Goal: Information Seeking & Learning: Learn about a topic

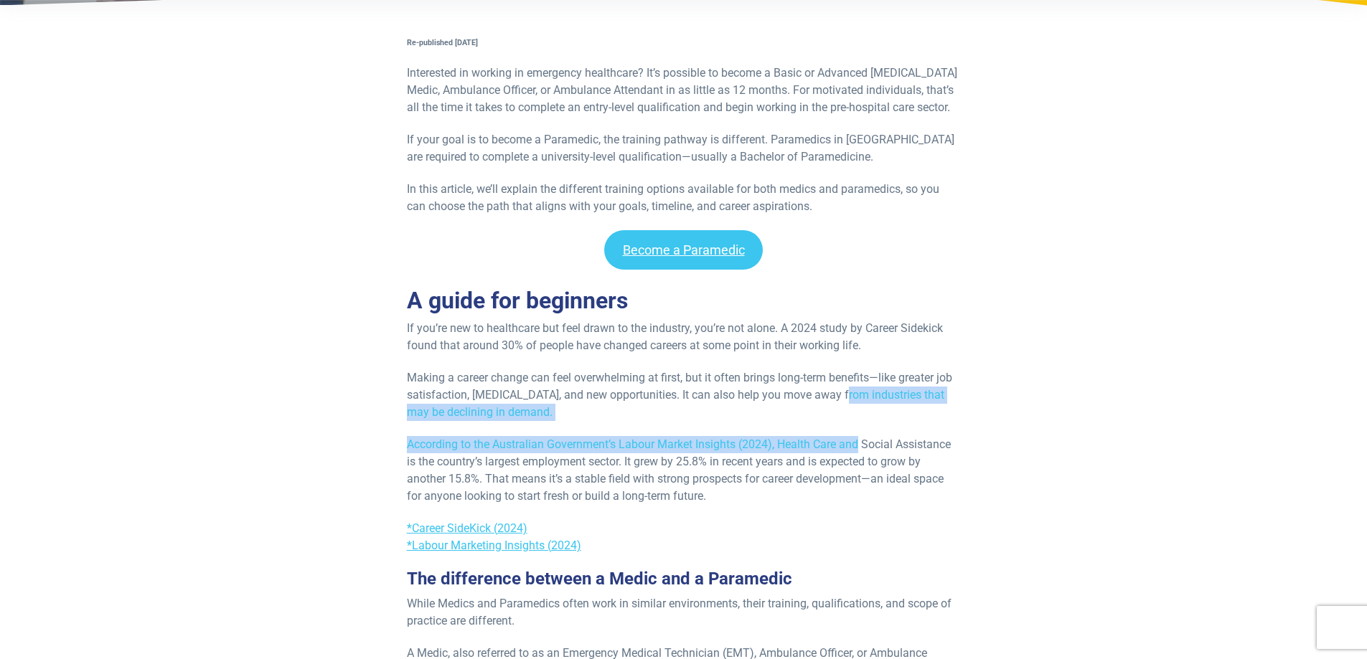
drag, startPoint x: 853, startPoint y: 446, endPoint x: 842, endPoint y: 350, distance: 96.7
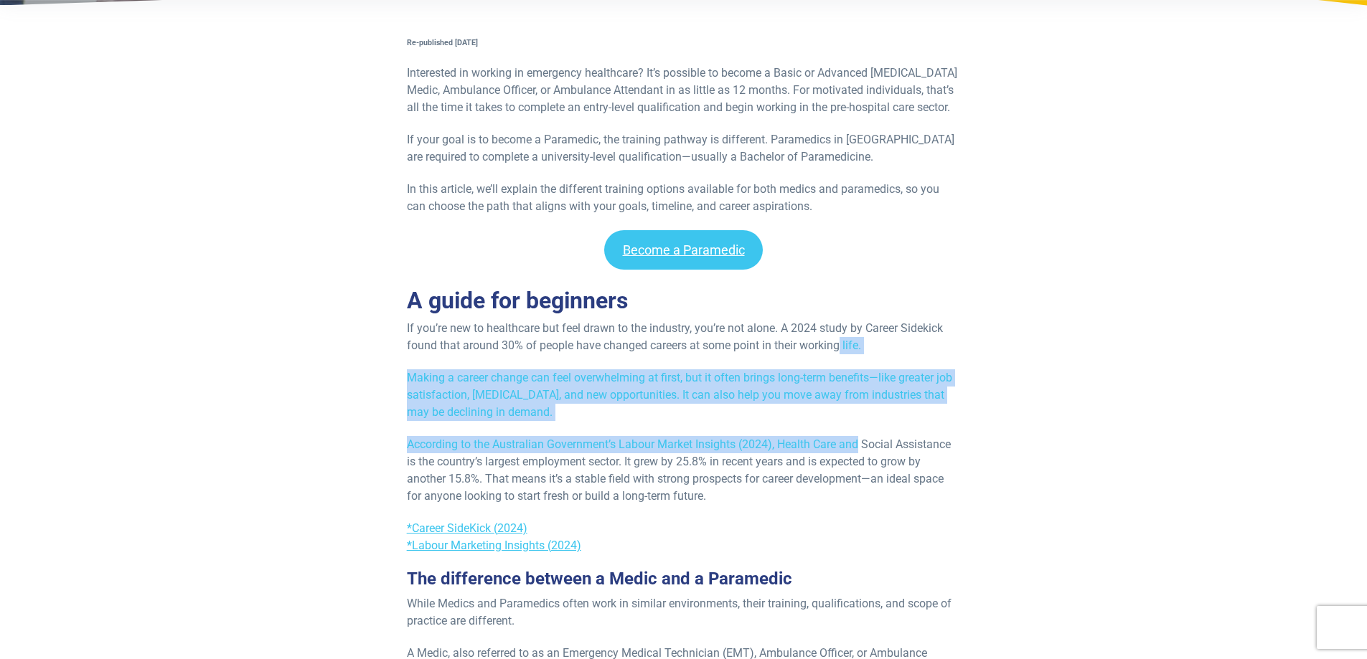
click at [842, 350] on p "If you’re new to healthcare but feel drawn to the industry, you’re not alone. A…" at bounding box center [684, 337] width 554 height 34
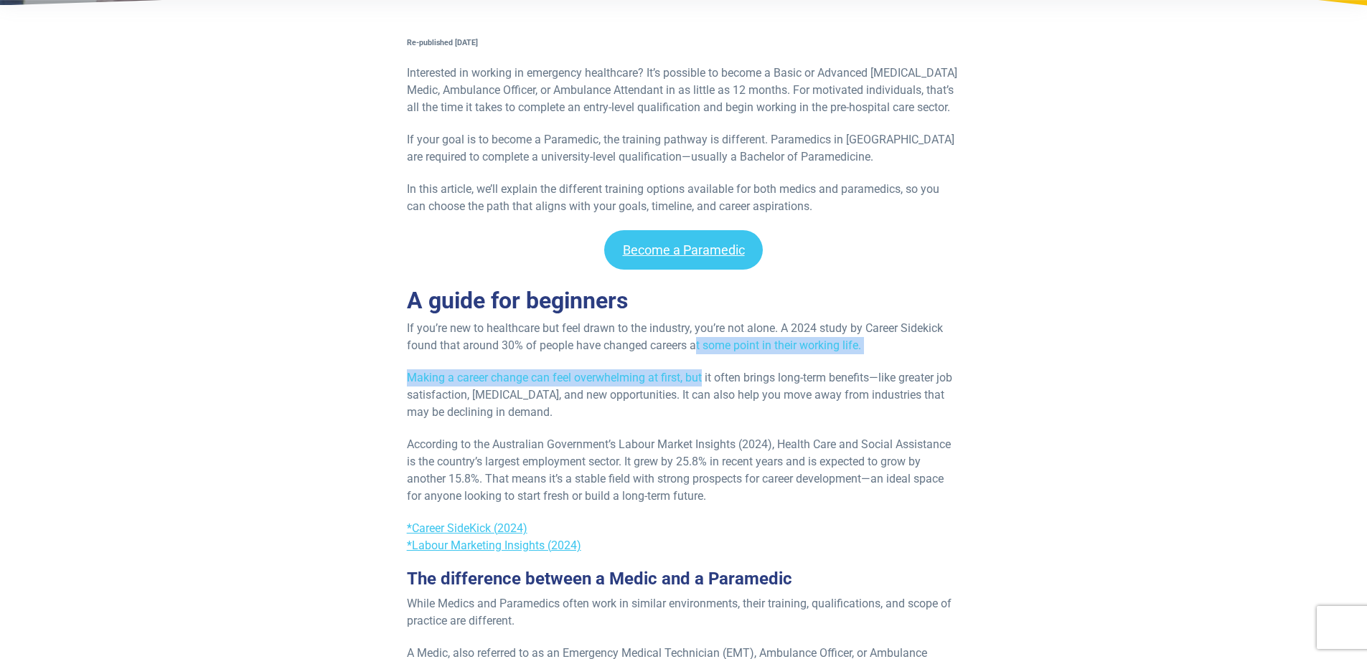
drag, startPoint x: 700, startPoint y: 377, endPoint x: 694, endPoint y: 343, distance: 34.3
click at [694, 343] on p "If you’re new to healthcare but feel drawn to the industry, you’re not alone. A…" at bounding box center [684, 337] width 554 height 34
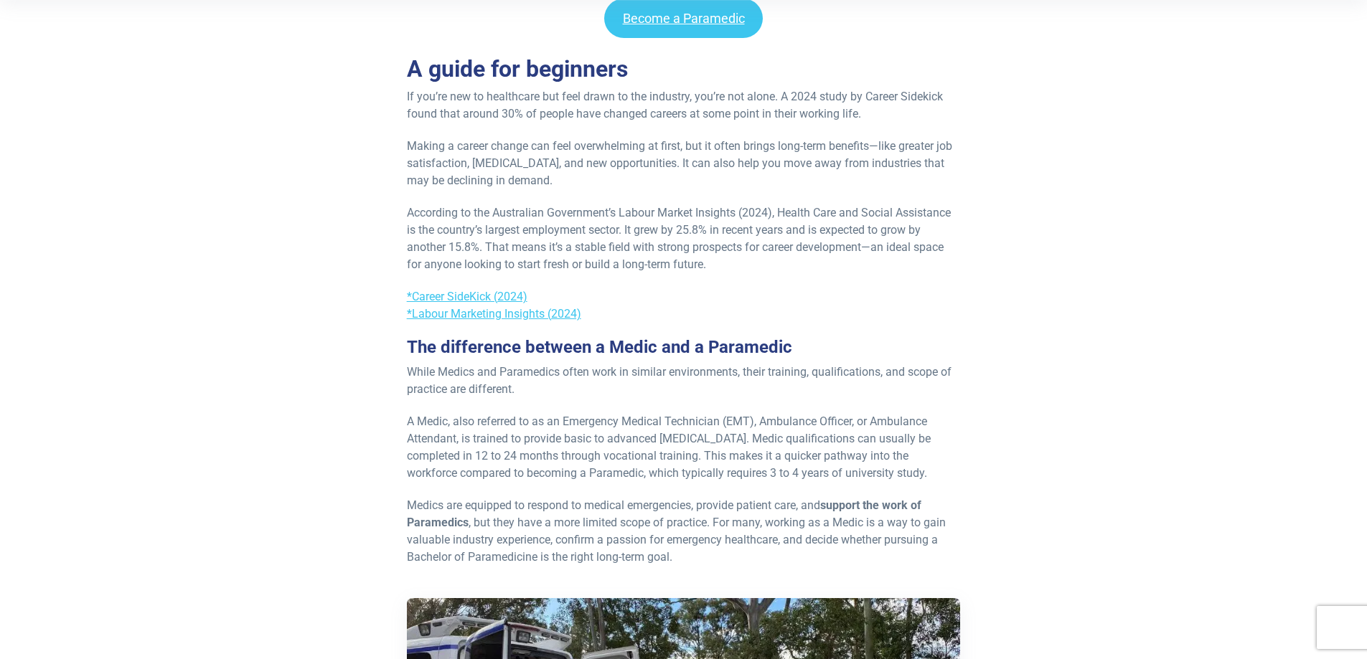
scroll to position [574, 0]
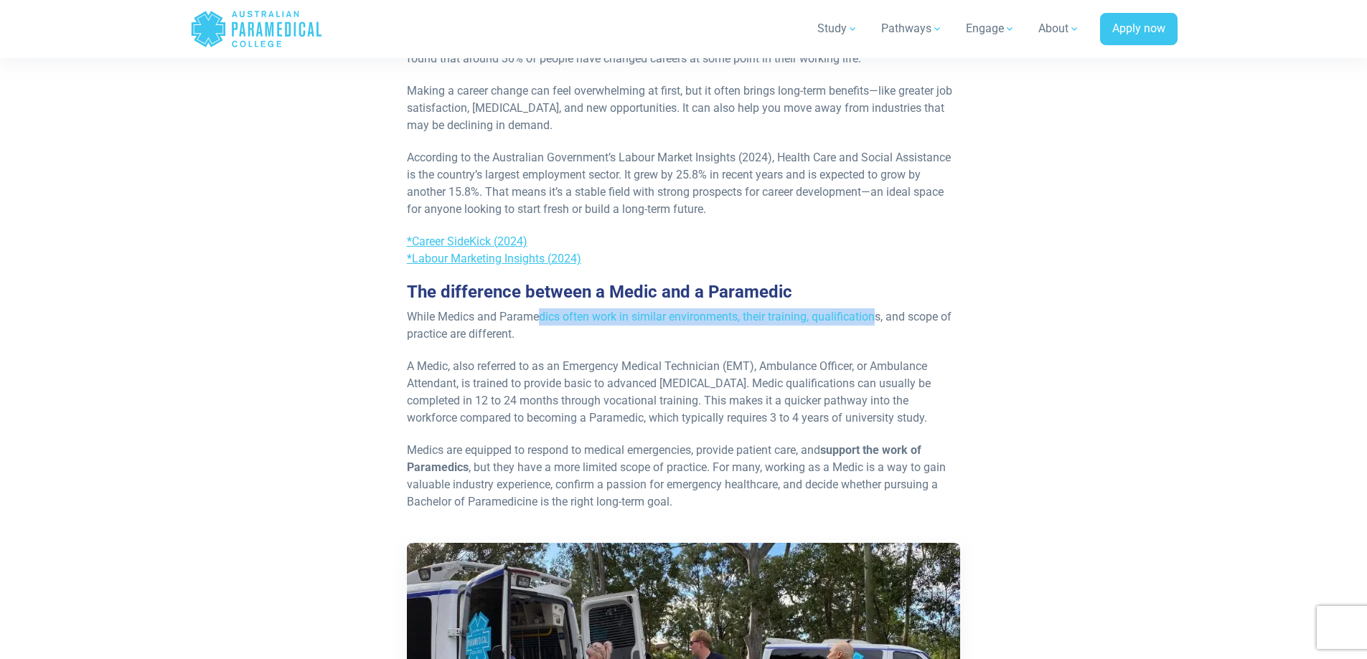
drag, startPoint x: 540, startPoint y: 315, endPoint x: 874, endPoint y: 303, distance: 333.8
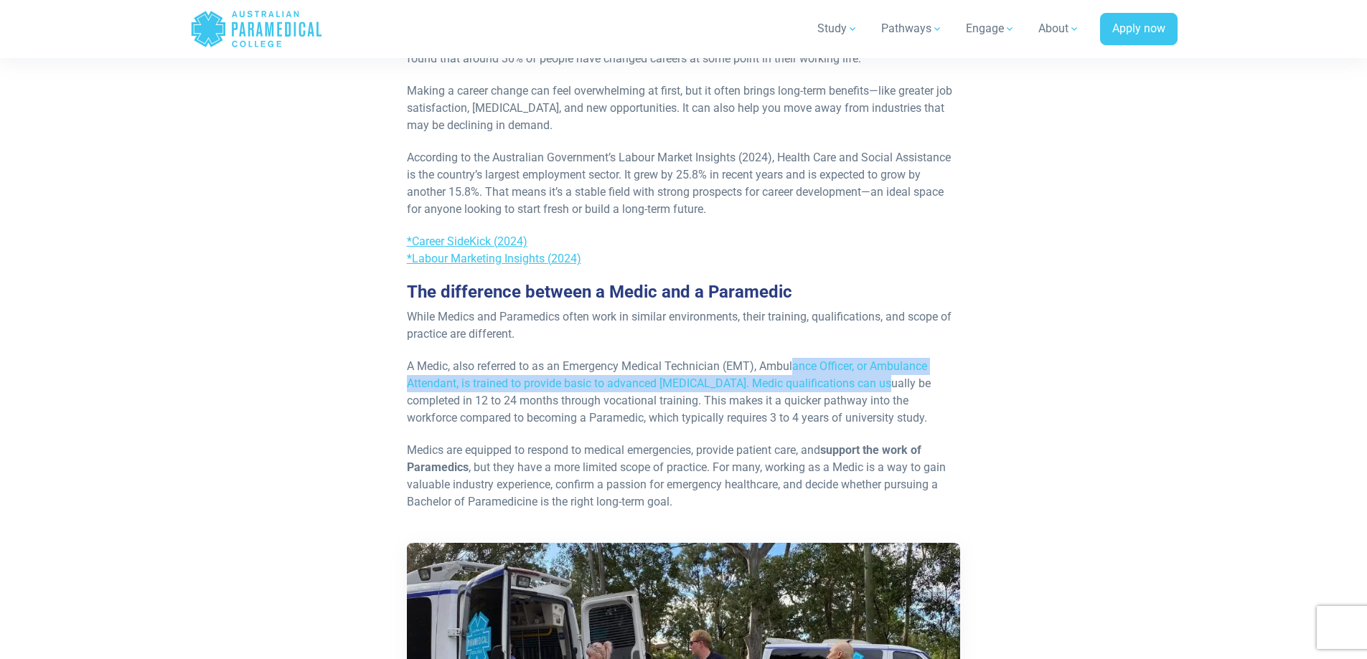
drag, startPoint x: 795, startPoint y: 355, endPoint x: 875, endPoint y: 381, distance: 84.4
click at [875, 381] on p "A Medic, also referred to as an Emergency Medical Technician (EMT), Ambulance O…" at bounding box center [684, 392] width 554 height 69
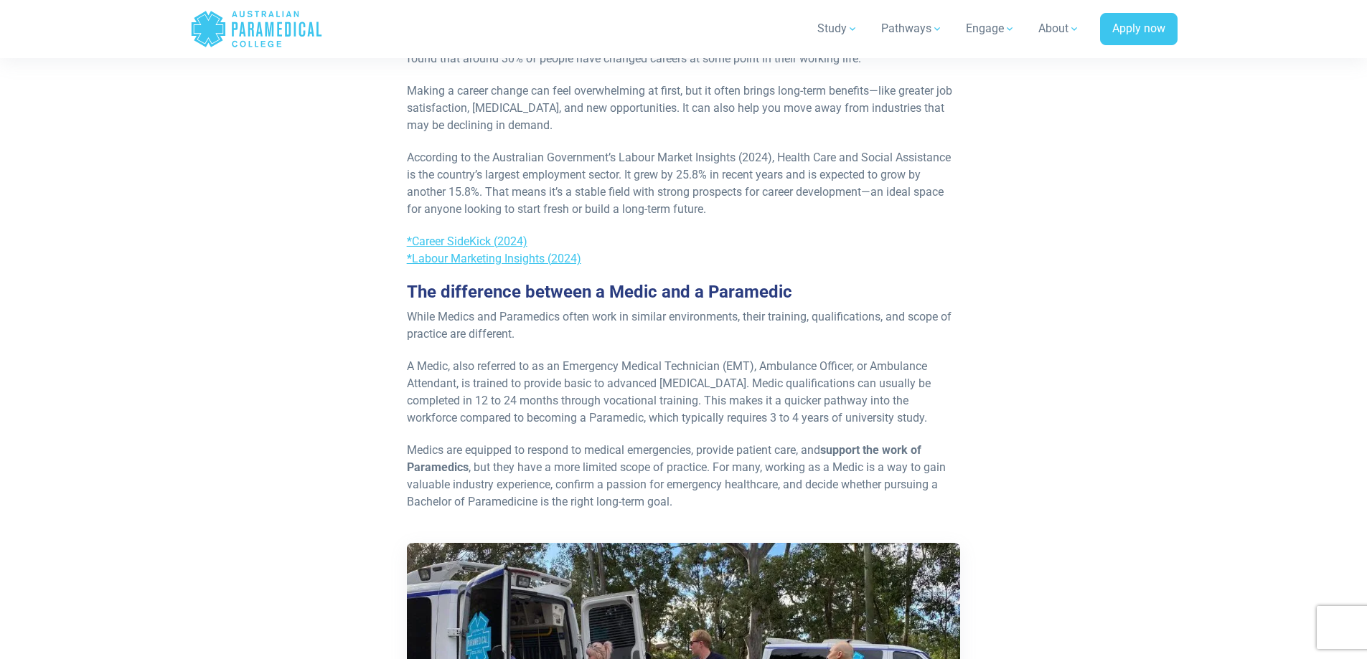
click at [807, 382] on p "A Medic, also referred to as an Emergency Medical Technician (EMT), Ambulance O…" at bounding box center [684, 392] width 554 height 69
click at [687, 372] on p "A Medic, also referred to as an Emergency Medical Technician (EMT), Ambulance O…" at bounding box center [684, 392] width 554 height 69
drag, startPoint x: 559, startPoint y: 364, endPoint x: 720, endPoint y: 363, distance: 161.4
click at [720, 363] on p "A Medic, also referred to as an Emergency Medical Technician (EMT), Ambulance O…" at bounding box center [684, 392] width 554 height 69
drag, startPoint x: 633, startPoint y: 367, endPoint x: 572, endPoint y: 361, distance: 61.3
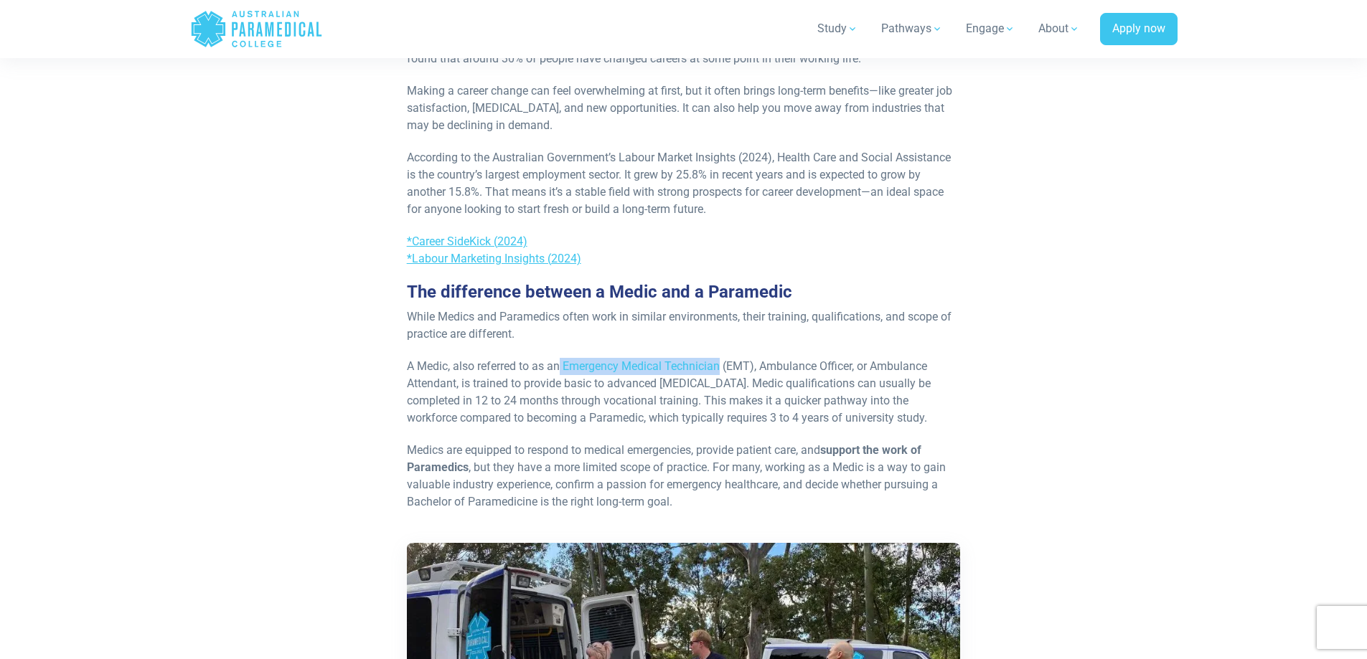
click at [572, 361] on p "A Medic, also referred to as an Emergency Medical Technician (EMT), Ambulance O…" at bounding box center [684, 392] width 554 height 69
drag, startPoint x: 561, startPoint y: 365, endPoint x: 595, endPoint y: 365, distance: 34.4
click at [595, 365] on p "A Medic, also referred to as an Emergency Medical Technician (EMT), Ambulance O…" at bounding box center [684, 392] width 554 height 69
click at [581, 365] on p "A Medic, also referred to as an Emergency Medical Technician (EMT), Ambulance O…" at bounding box center [684, 392] width 554 height 69
drag, startPoint x: 581, startPoint y: 365, endPoint x: 700, endPoint y: 367, distance: 119.1
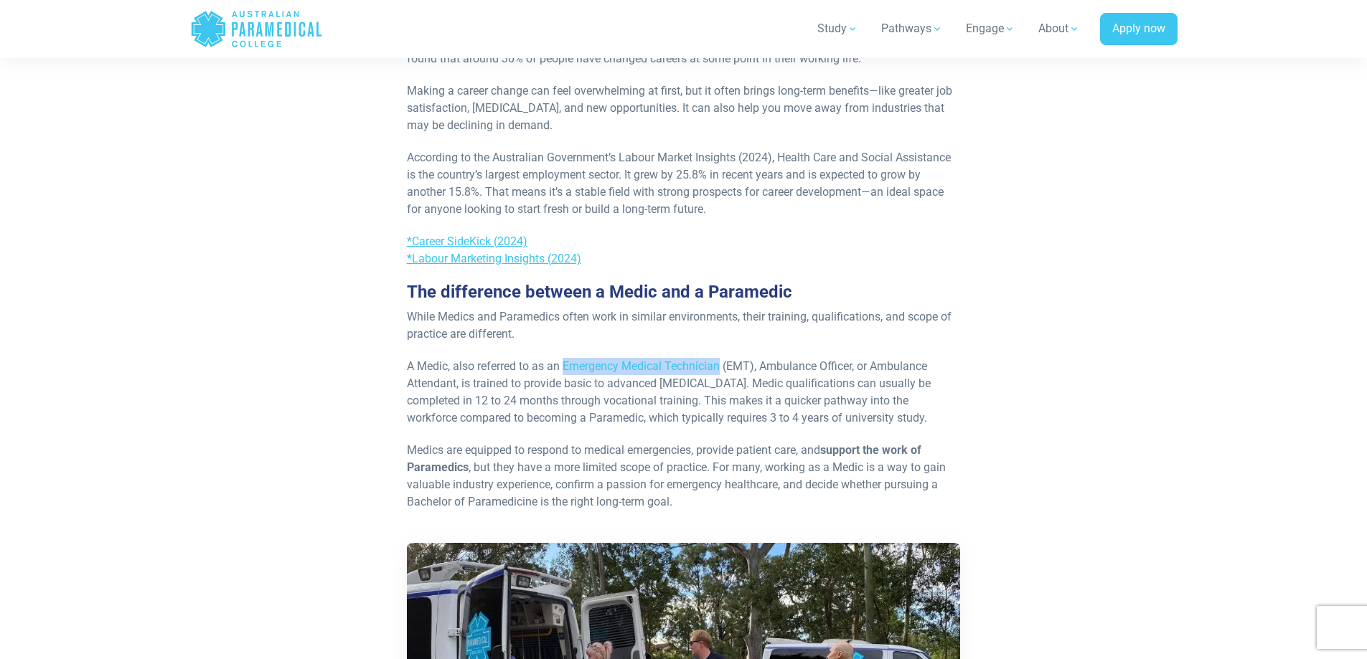
click at [700, 367] on p "A Medic, also referred to as an Emergency Medical Technician (EMT), Ambulance O…" at bounding box center [684, 392] width 554 height 69
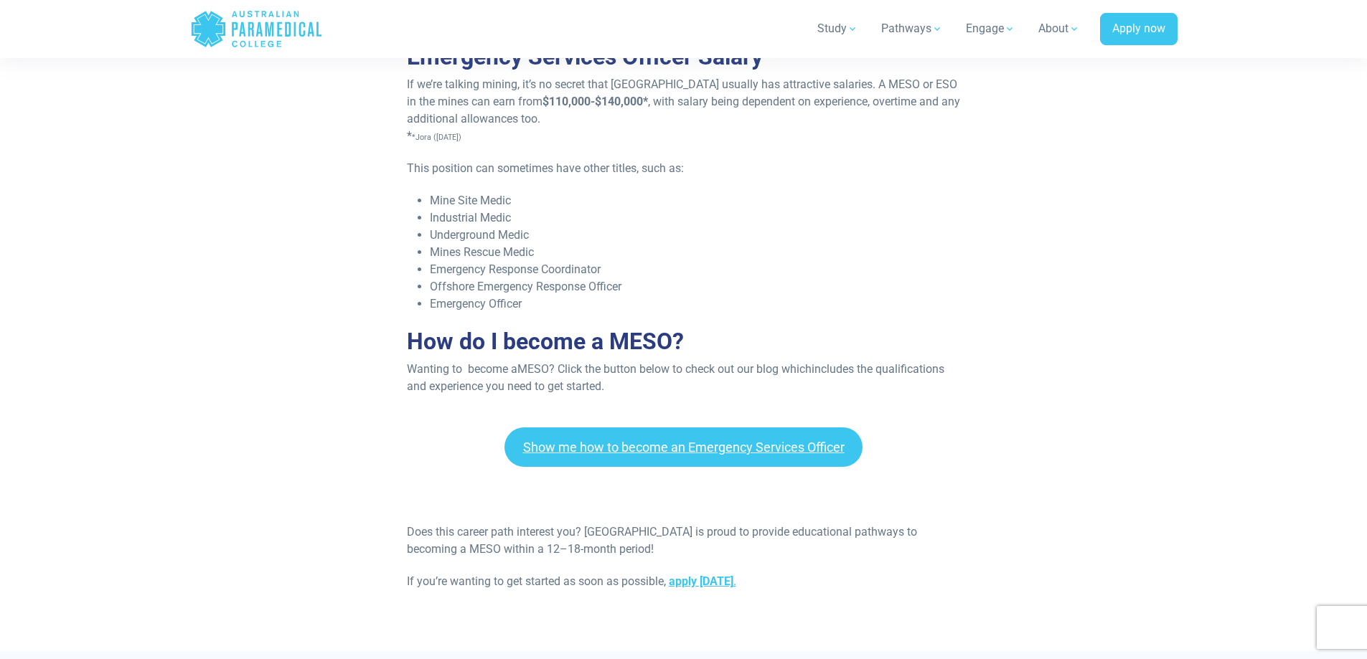
scroll to position [1435, 0]
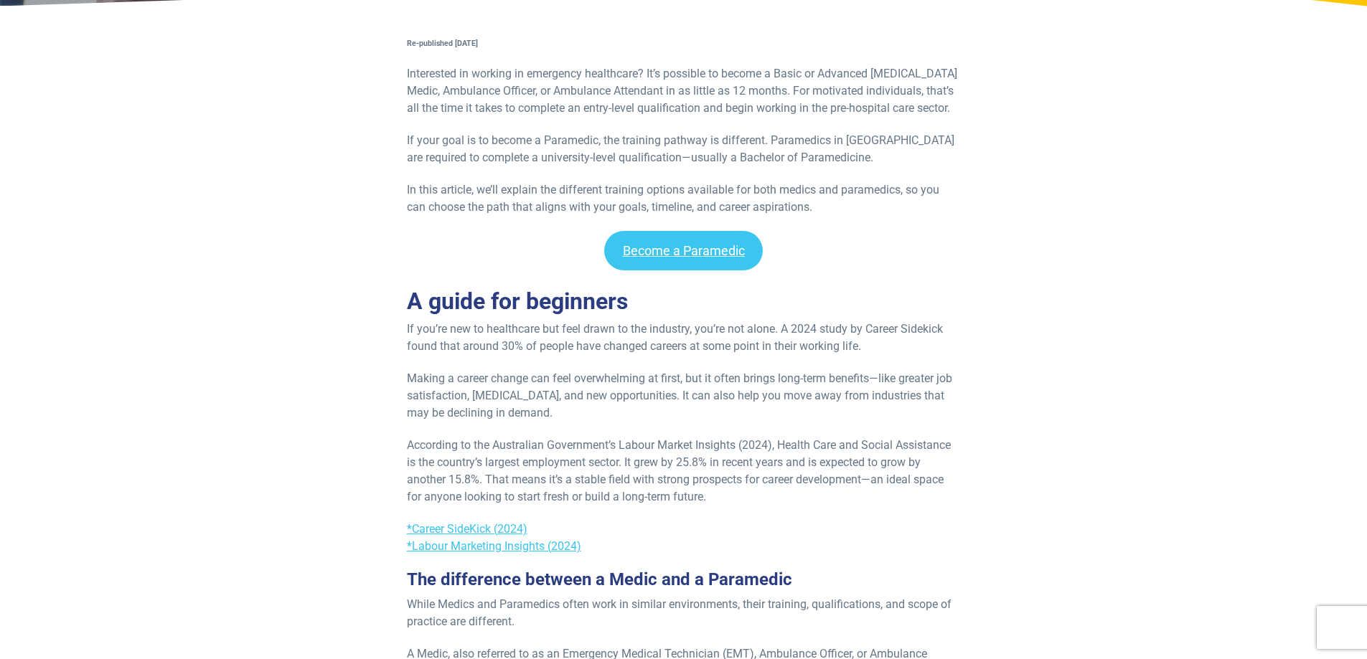
scroll to position [287, 0]
click at [717, 250] on link "Become a Paramedic" at bounding box center [683, 249] width 159 height 39
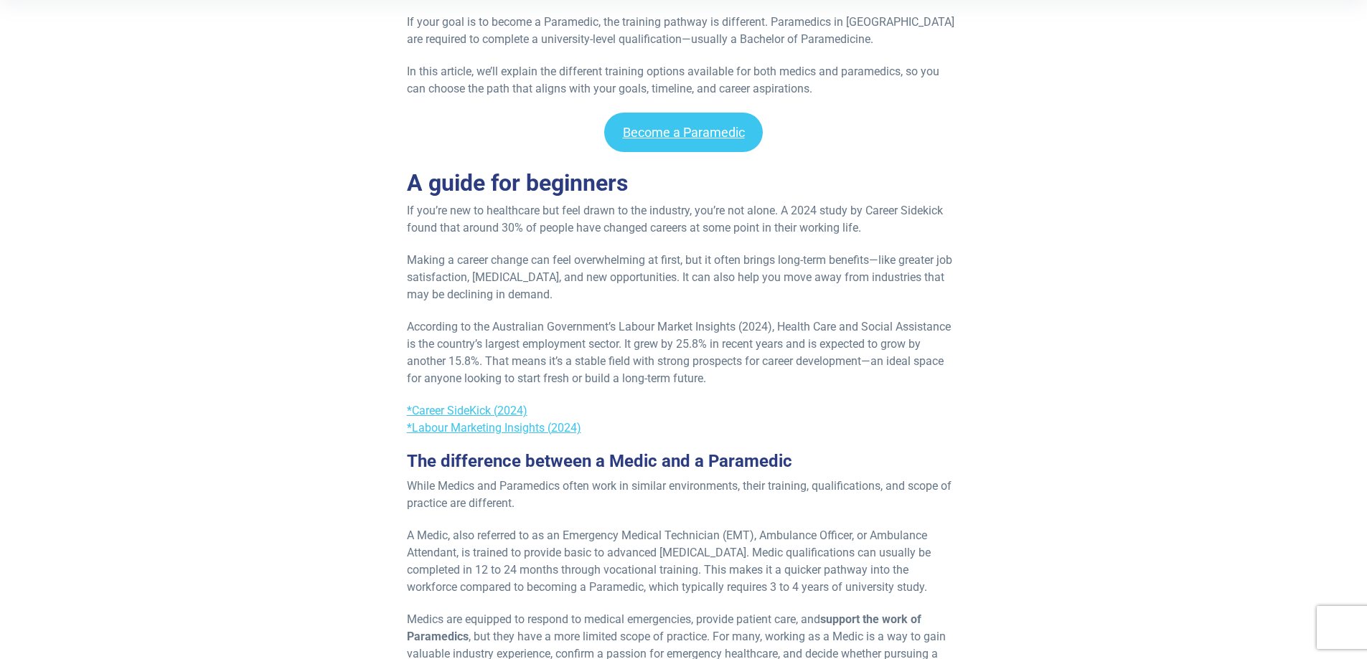
scroll to position [717, 0]
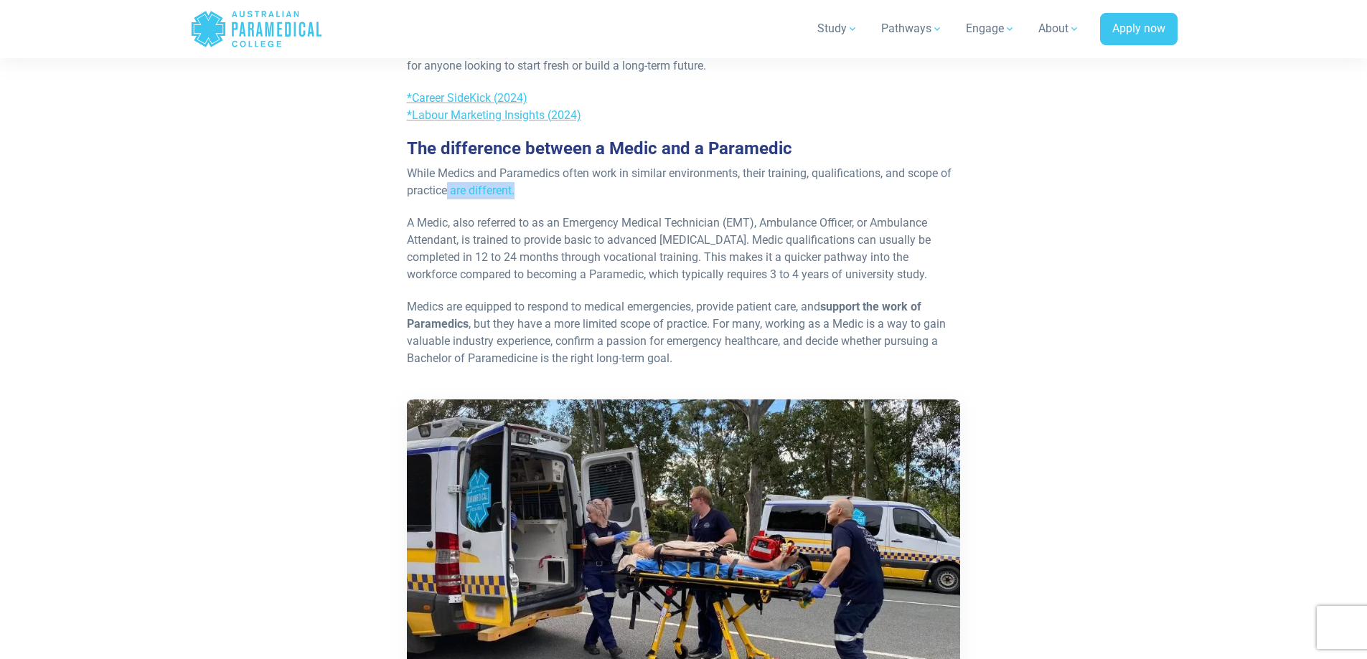
drag, startPoint x: 448, startPoint y: 186, endPoint x: 598, endPoint y: 194, distance: 149.4
click at [590, 193] on p "While Medics and Paramedics often work in similar environments, their training,…" at bounding box center [684, 182] width 554 height 34
click at [598, 194] on p "While Medics and Paramedics often work in similar environments, their training,…" at bounding box center [684, 182] width 554 height 34
drag, startPoint x: 598, startPoint y: 194, endPoint x: 596, endPoint y: 217, distance: 23.0
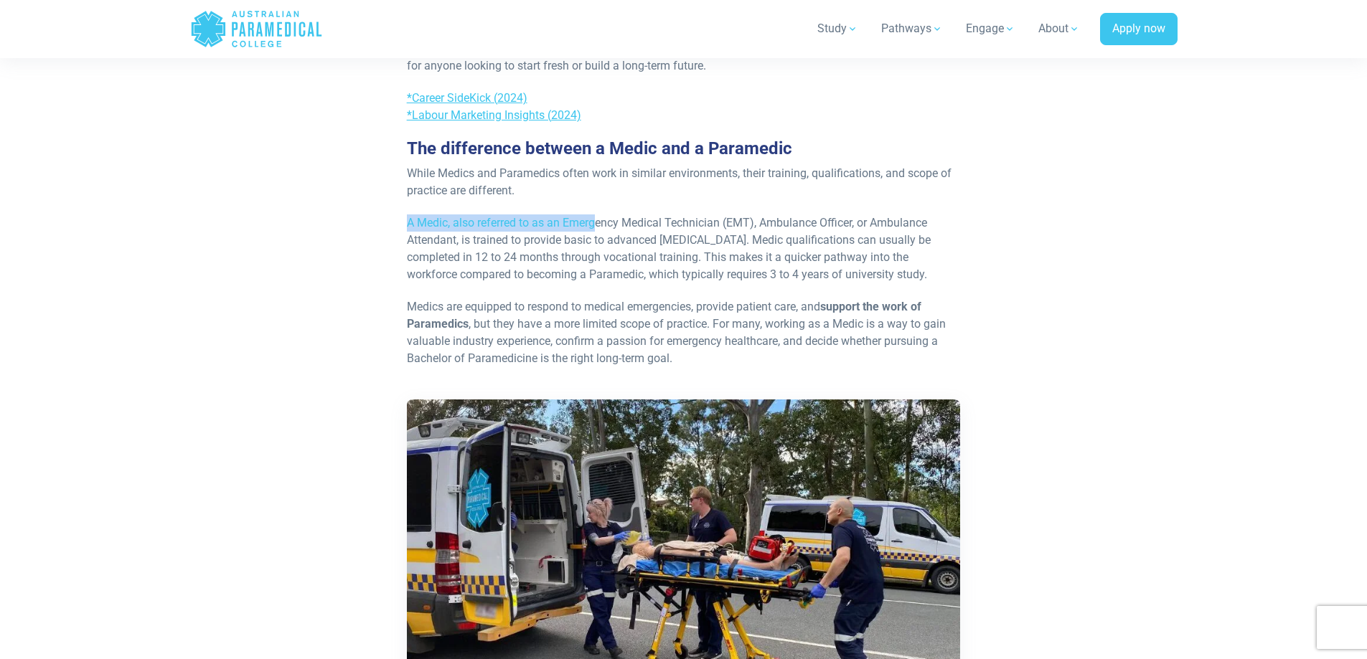
click at [596, 217] on p "A Medic, also referred to as an Emergency Medical Technician (EMT), Ambulance O…" at bounding box center [684, 249] width 554 height 69
drag, startPoint x: 586, startPoint y: 232, endPoint x: 902, endPoint y: 213, distance: 316.3
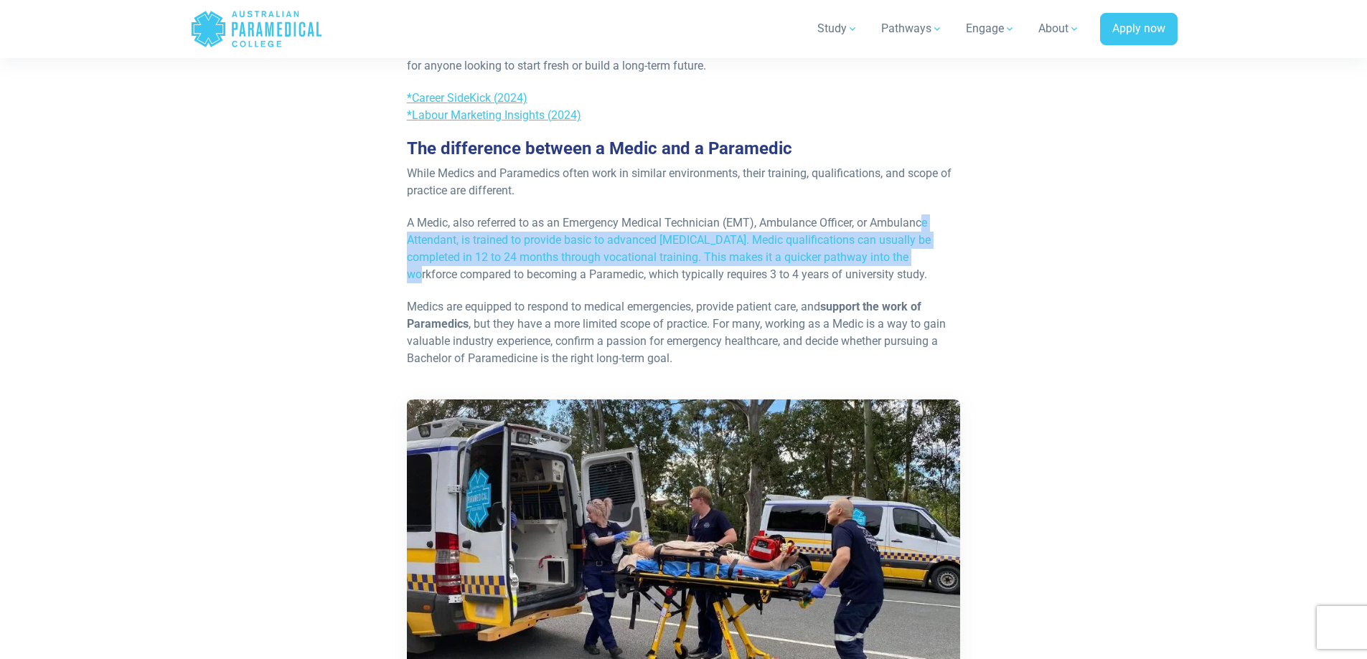
drag, startPoint x: 877, startPoint y: 256, endPoint x: 933, endPoint y: 208, distance: 74.3
click at [920, 234] on p "A Medic, also referred to as an Emergency Medical Technician (EMT), Ambulance O…" at bounding box center [684, 249] width 554 height 69
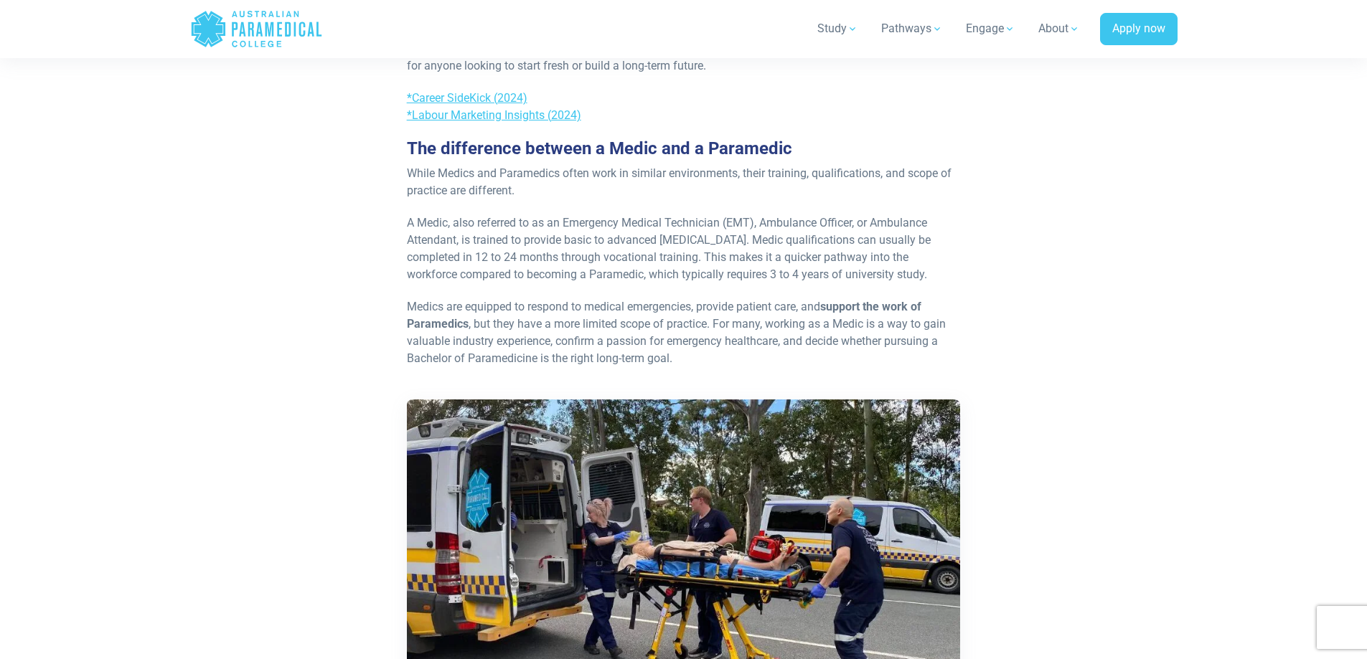
click at [911, 227] on p "A Medic, also referred to as an Emergency Medical Technician (EMT), Ambulance O…" at bounding box center [684, 249] width 554 height 69
drag, startPoint x: 893, startPoint y: 227, endPoint x: 857, endPoint y: 251, distance: 43.4
click at [875, 242] on p "A Medic, also referred to as an Emergency Medical Technician (EMT), Ambulance O…" at bounding box center [684, 249] width 554 height 69
click at [834, 256] on p "A Medic, also referred to as an Emergency Medical Technician (EMT), Ambulance O…" at bounding box center [684, 249] width 554 height 69
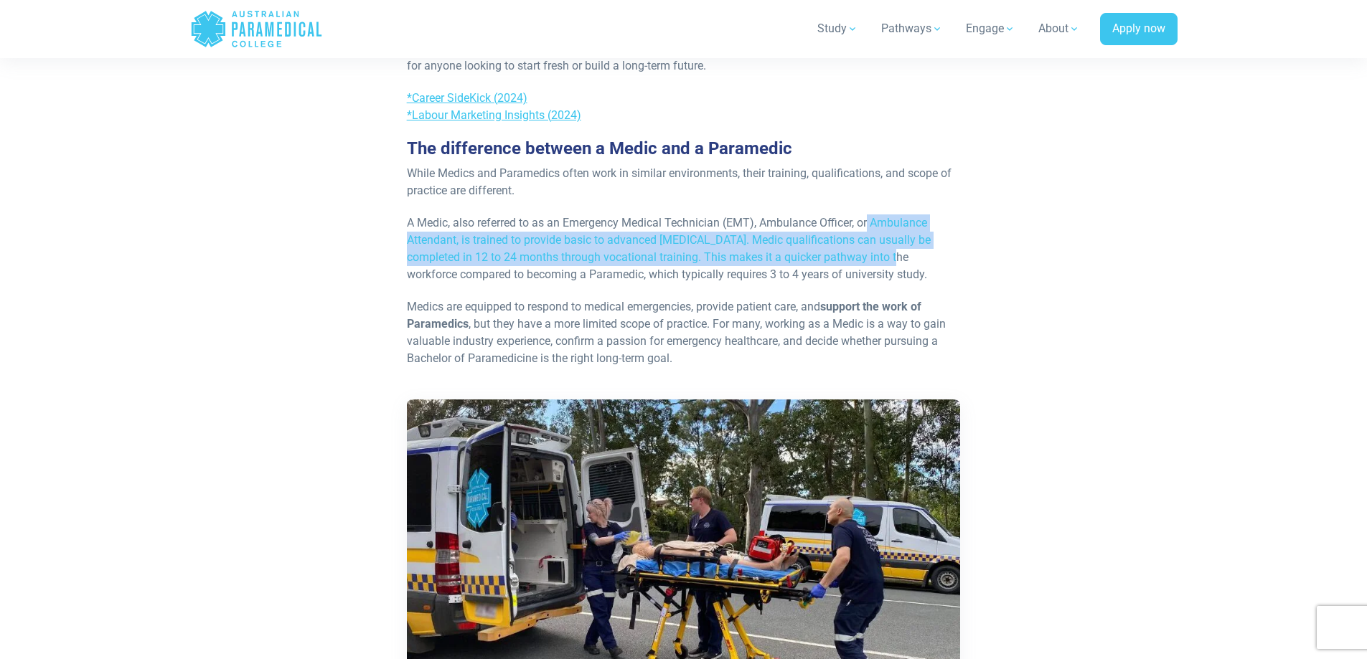
drag, startPoint x: 834, startPoint y: 256, endPoint x: 872, endPoint y: 222, distance: 51.4
click at [872, 222] on p "A Medic, also referred to as an Emergency Medical Technician (EMT), Ambulance O…" at bounding box center [684, 249] width 554 height 69
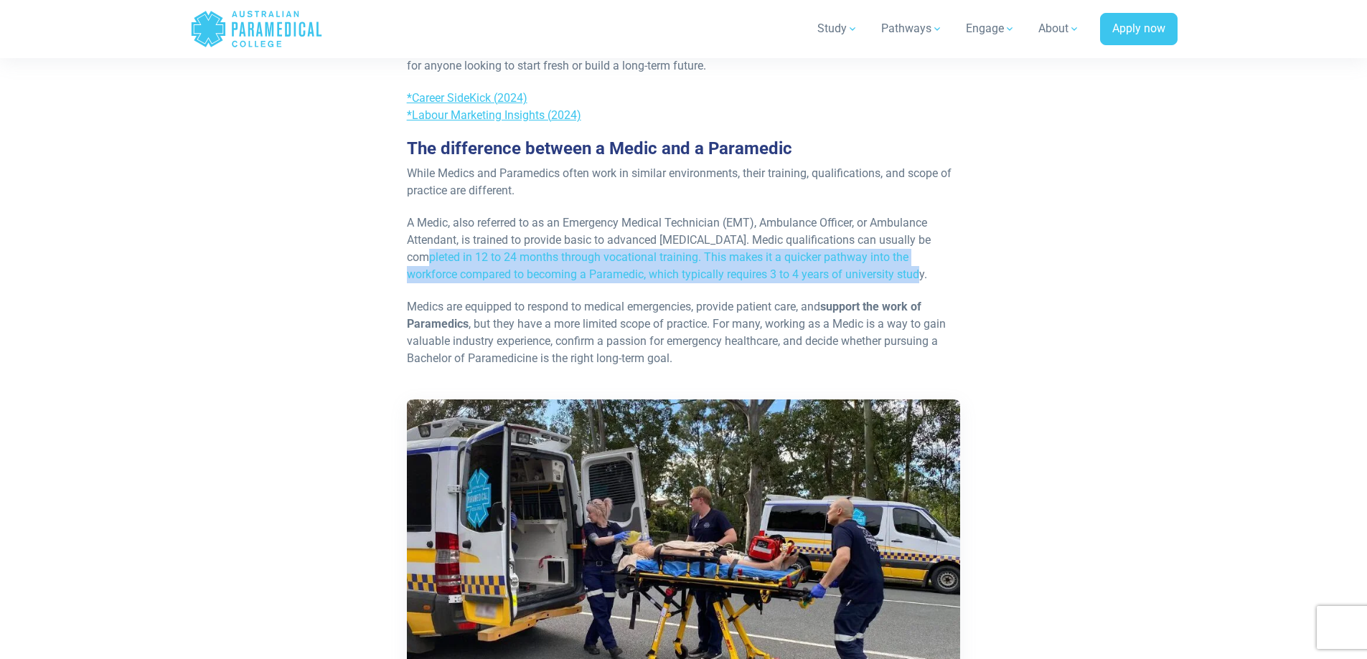
drag, startPoint x: 938, startPoint y: 249, endPoint x: 936, endPoint y: 271, distance: 22.3
click at [936, 271] on p "A Medic, also referred to as an Emergency Medical Technician (EMT), Ambulance O…" at bounding box center [684, 249] width 554 height 69
drag, startPoint x: 936, startPoint y: 271, endPoint x: 926, endPoint y: 245, distance: 27.7
click at [926, 245] on p "A Medic, also referred to as an Emergency Medical Technician (EMT), Ambulance O…" at bounding box center [684, 249] width 554 height 69
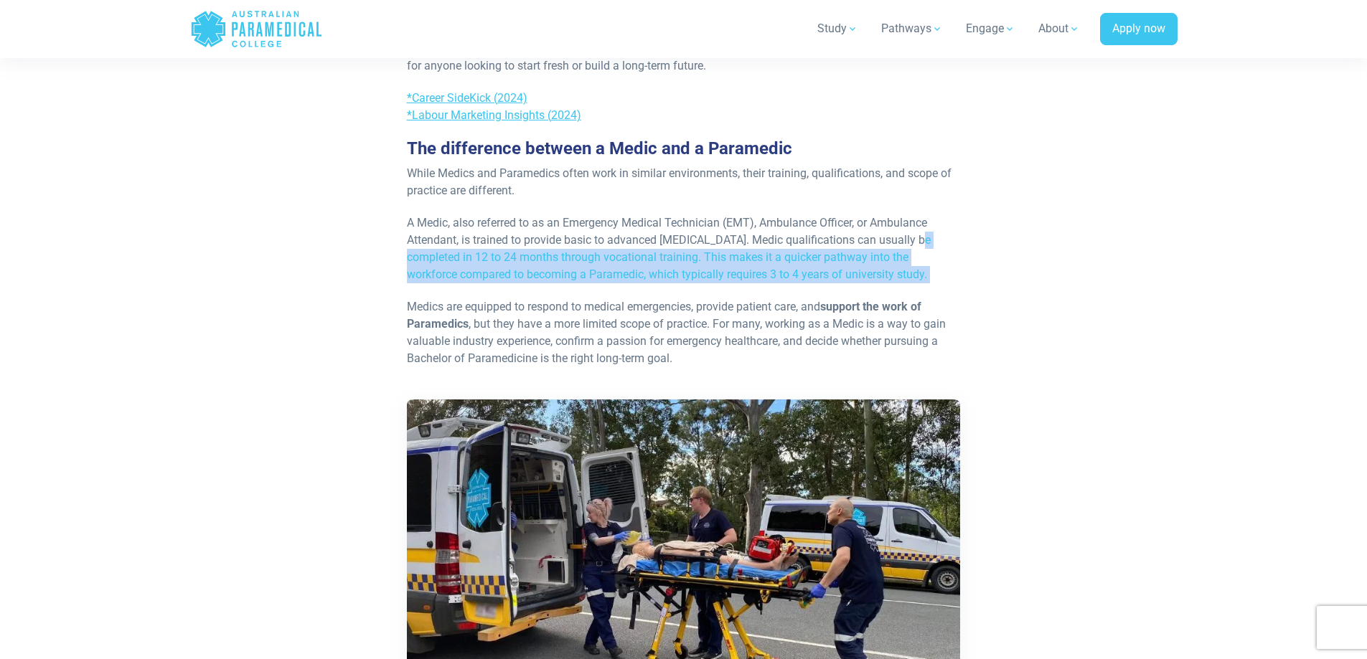
click at [916, 249] on p "A Medic, also referred to as an Emergency Medical Technician (EMT), Ambulance O…" at bounding box center [684, 249] width 554 height 69
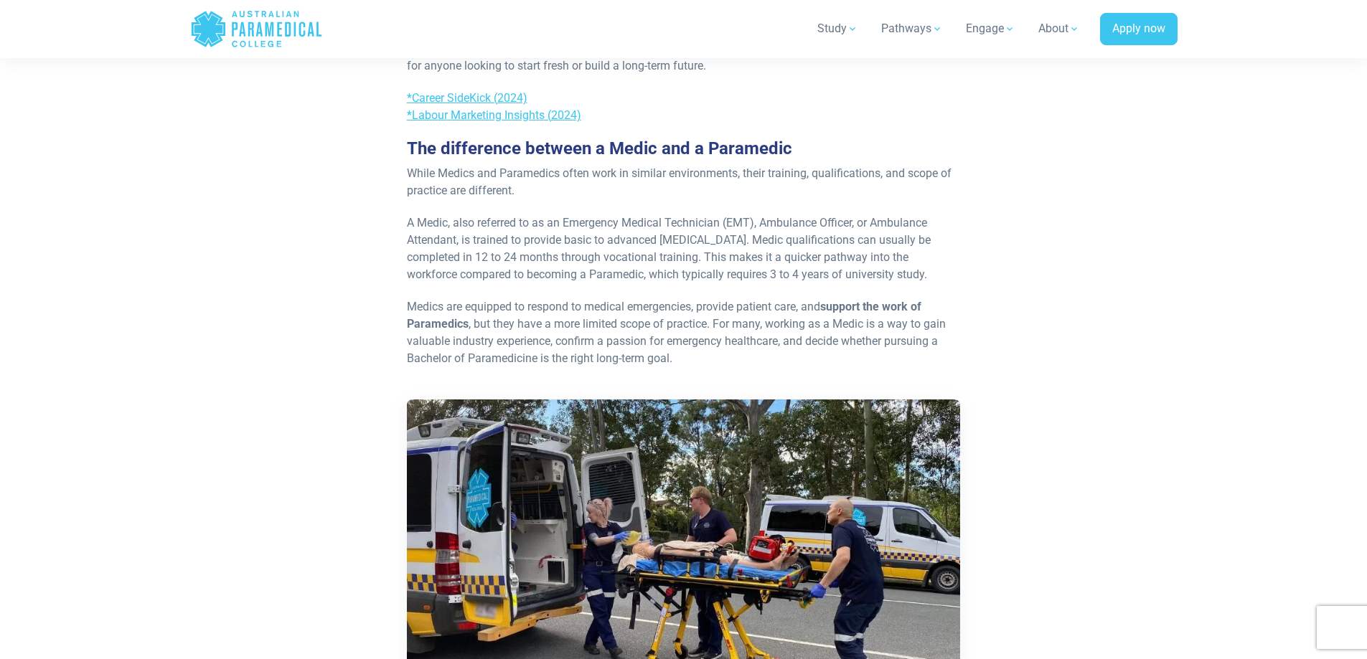
click at [875, 271] on p "A Medic, also referred to as an Emergency Medical Technician (EMT), Ambulance O…" at bounding box center [684, 249] width 554 height 69
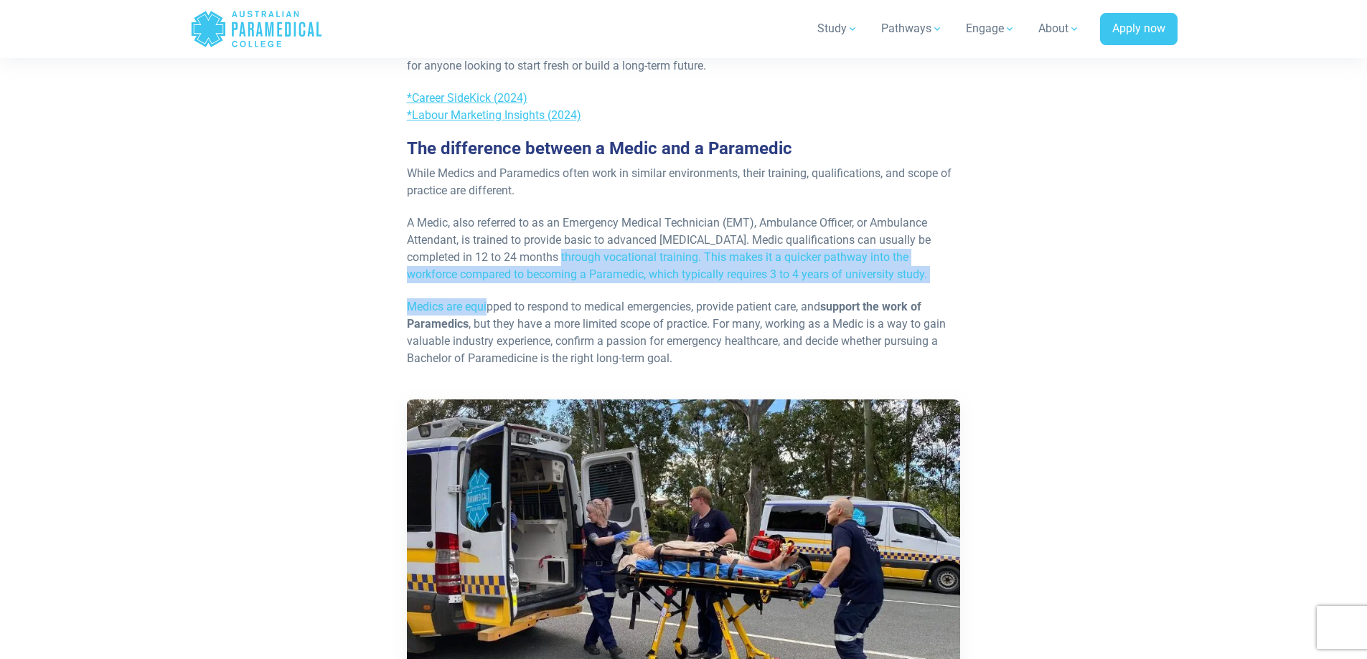
drag, startPoint x: 489, startPoint y: 284, endPoint x: 570, endPoint y: 247, distance: 88.6
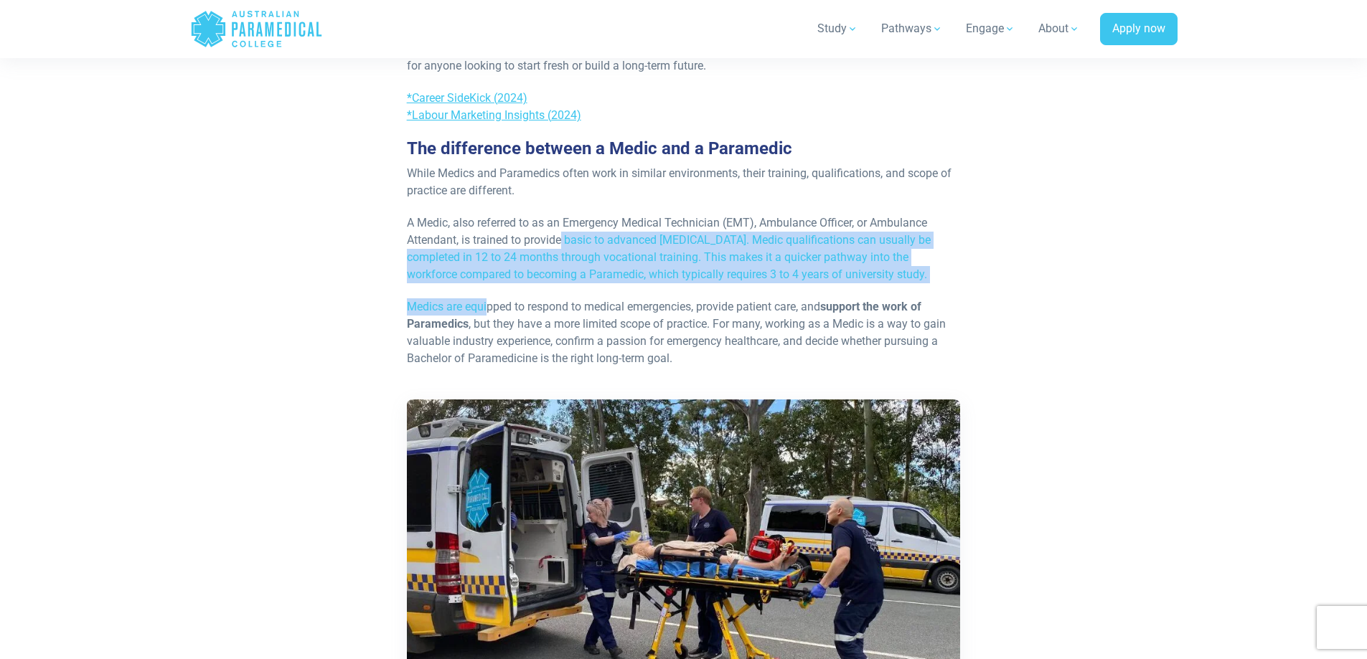
click at [572, 247] on p "A Medic, also referred to as an Emergency Medical Technician (EMT), Ambulance O…" at bounding box center [684, 249] width 554 height 69
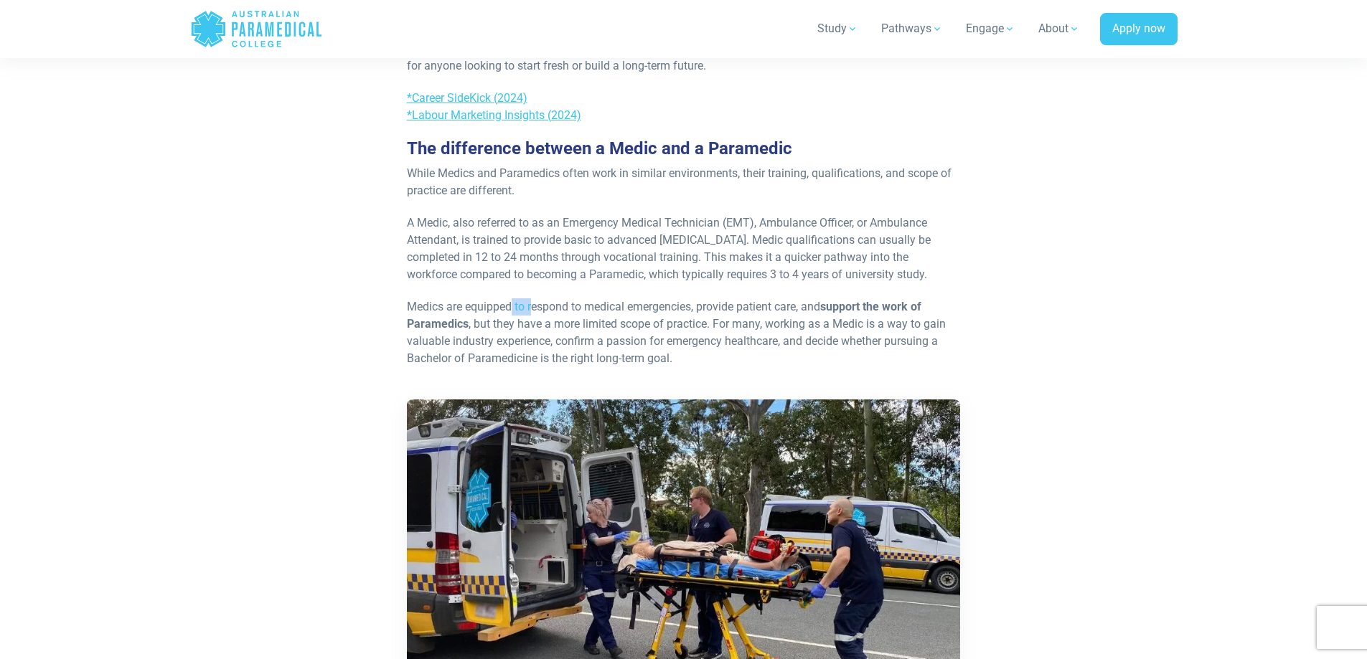
drag, startPoint x: 512, startPoint y: 300, endPoint x: 534, endPoint y: 286, distance: 26.1
drag, startPoint x: 872, startPoint y: 307, endPoint x: 934, endPoint y: 265, distance: 75.0
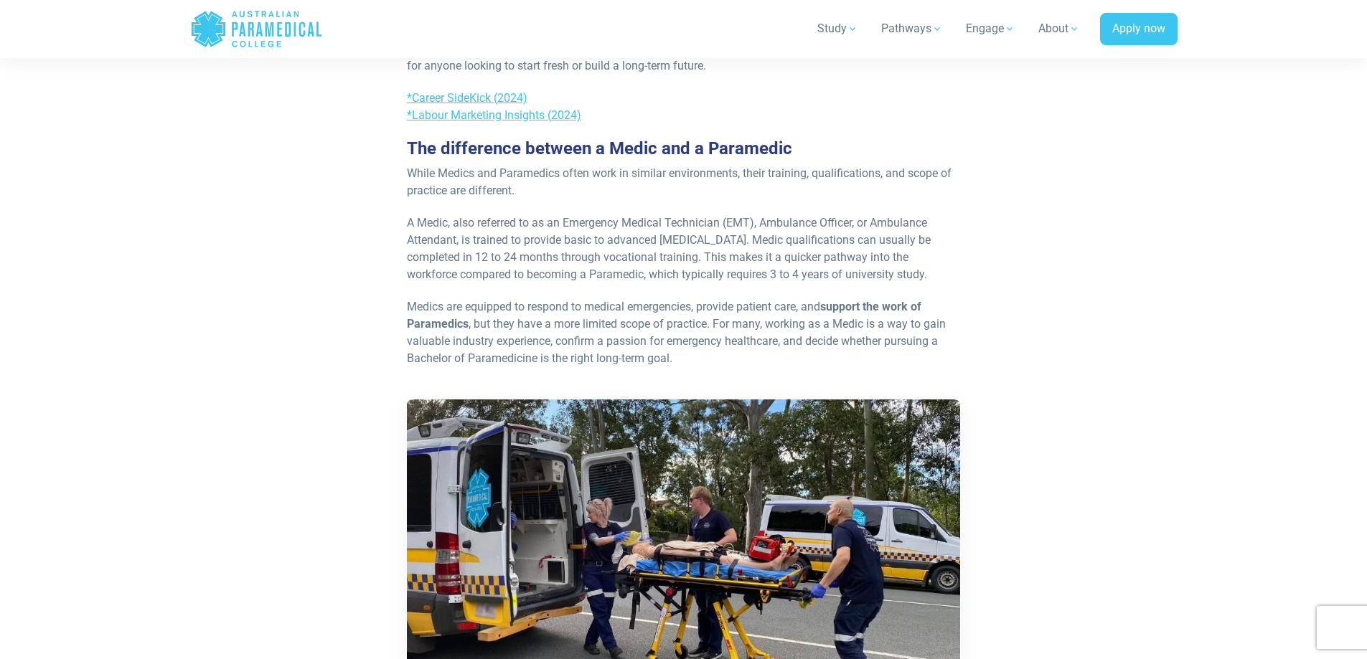
click at [934, 265] on p "A Medic, also referred to as an Emergency Medical Technician (EMT), Ambulance O…" at bounding box center [684, 249] width 554 height 69
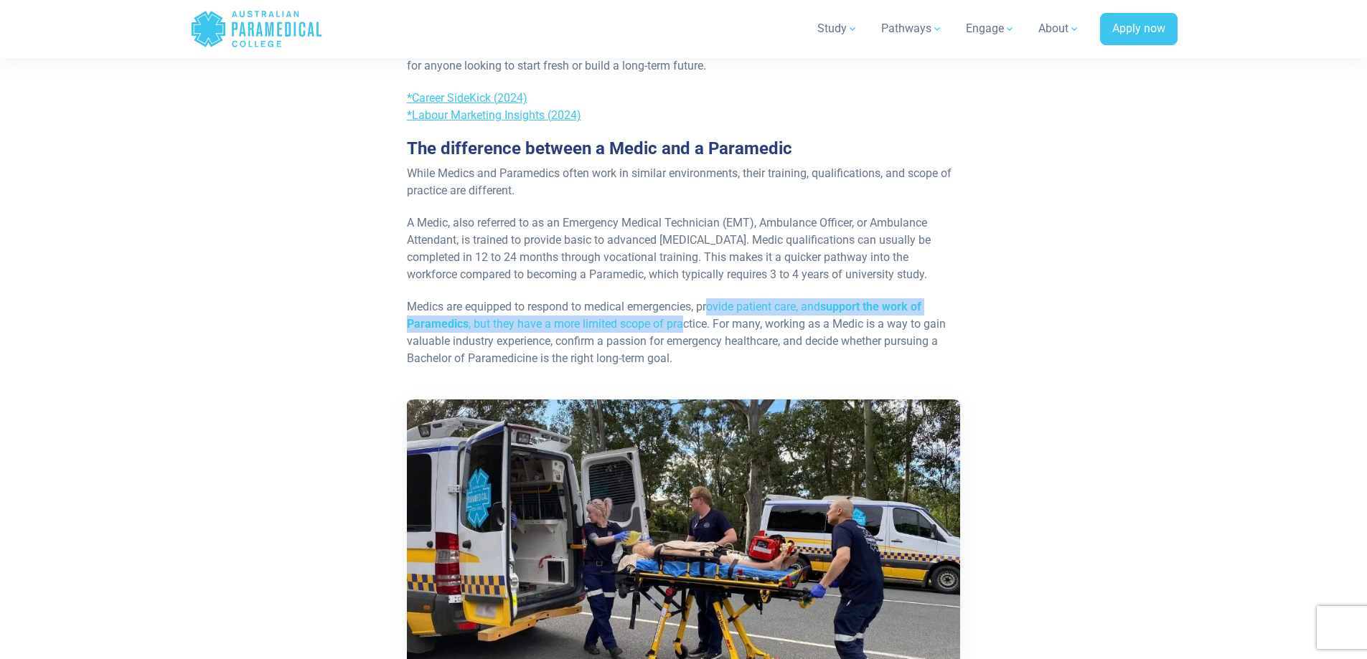
drag, startPoint x: 684, startPoint y: 324, endPoint x: 717, endPoint y: 292, distance: 46.2
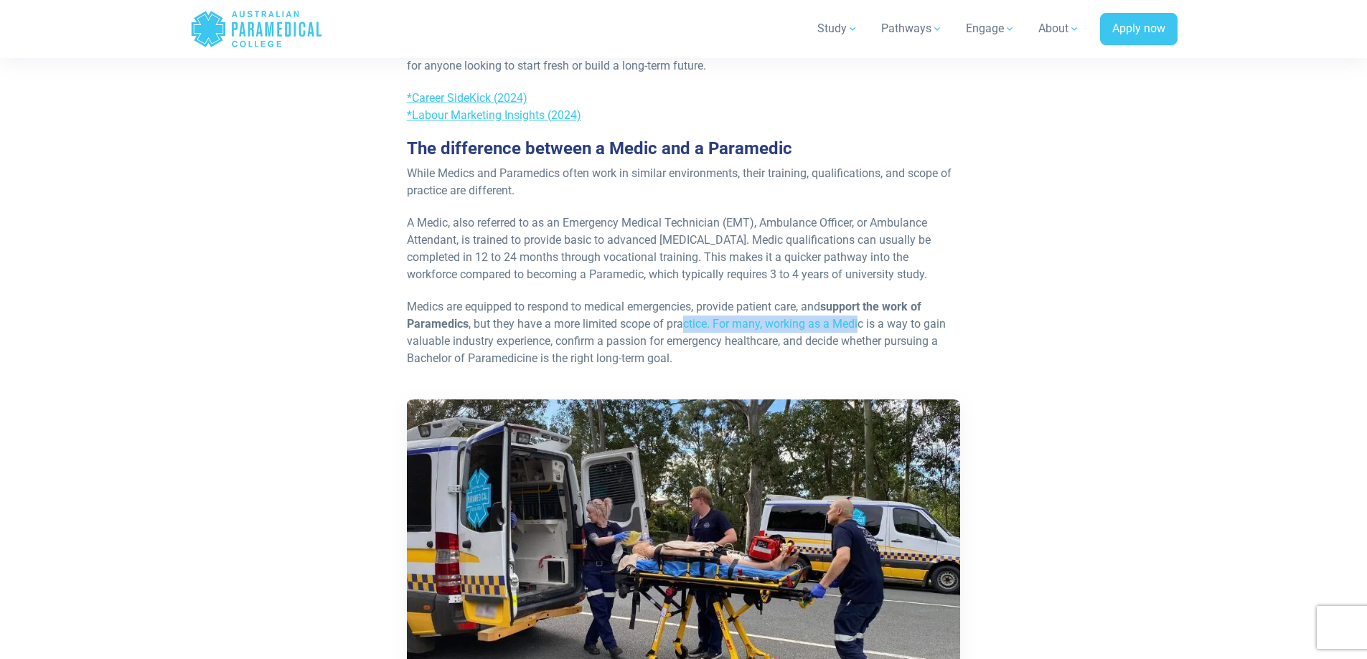
drag, startPoint x: 683, startPoint y: 332, endPoint x: 860, endPoint y: 319, distance: 177.7
click at [860, 319] on p "Medics are equipped to respond to medical emergencies, provide patient care, an…" at bounding box center [684, 332] width 554 height 69
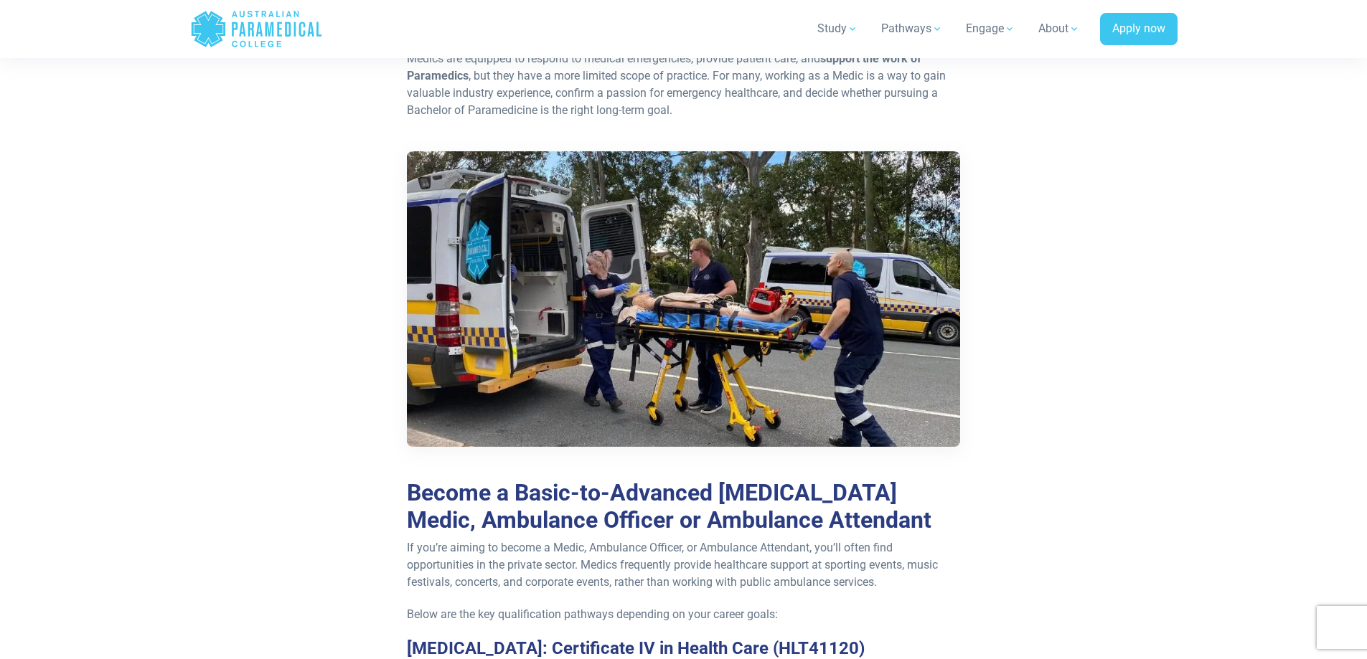
scroll to position [1148, 0]
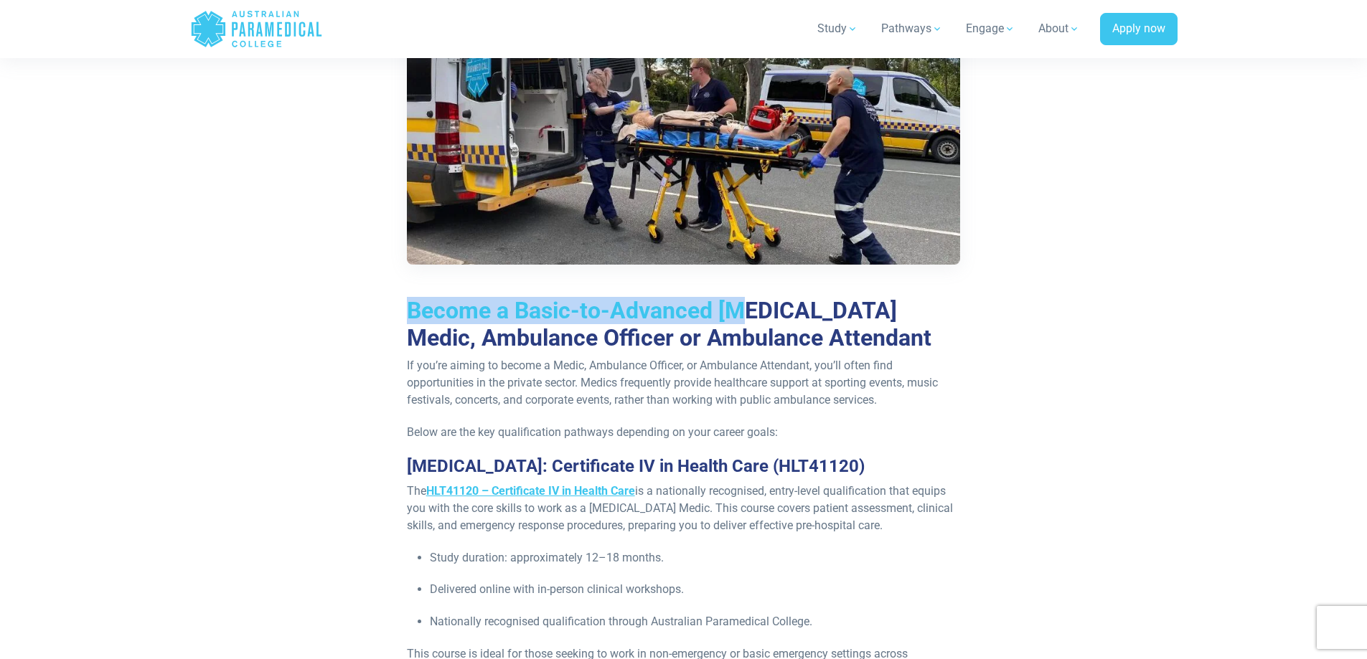
drag, startPoint x: 406, startPoint y: 297, endPoint x: 736, endPoint y: 316, distance: 330.6
click at [736, 316] on h2 "Become a Basic-to-Advanced Life Support Medic, Ambulance Officer or Ambulance A…" at bounding box center [684, 324] width 554 height 55
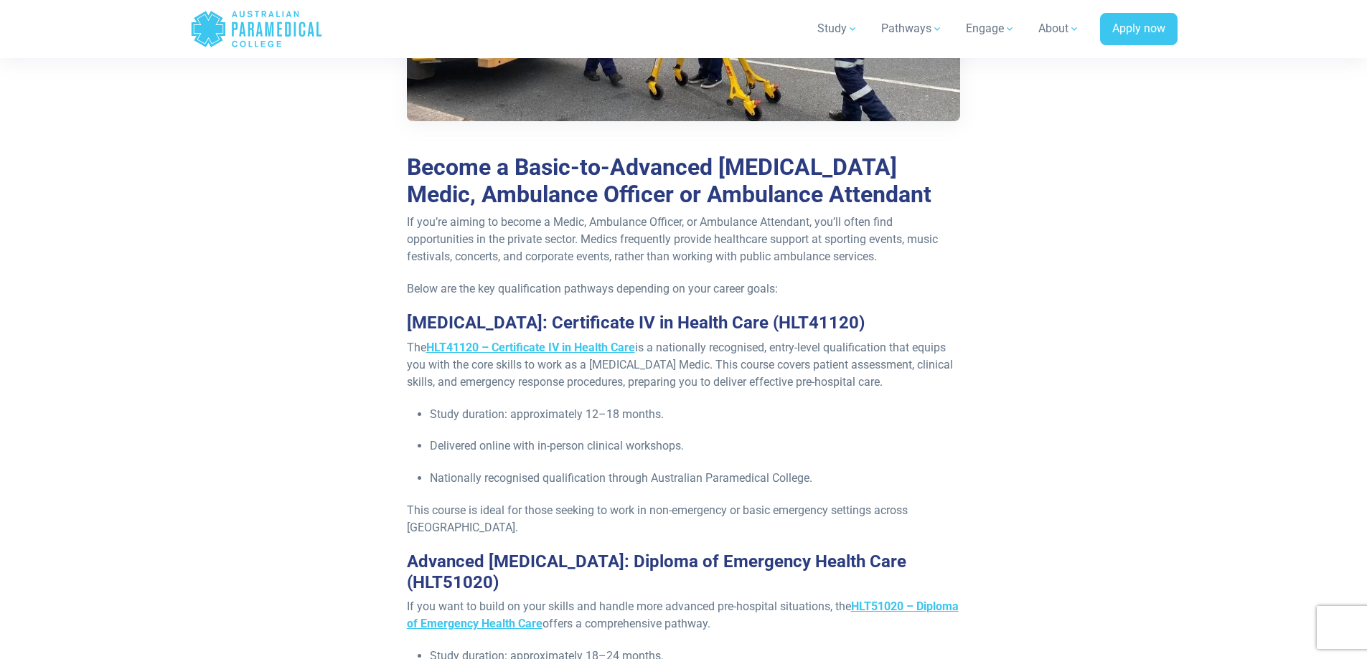
scroll to position [1435, 0]
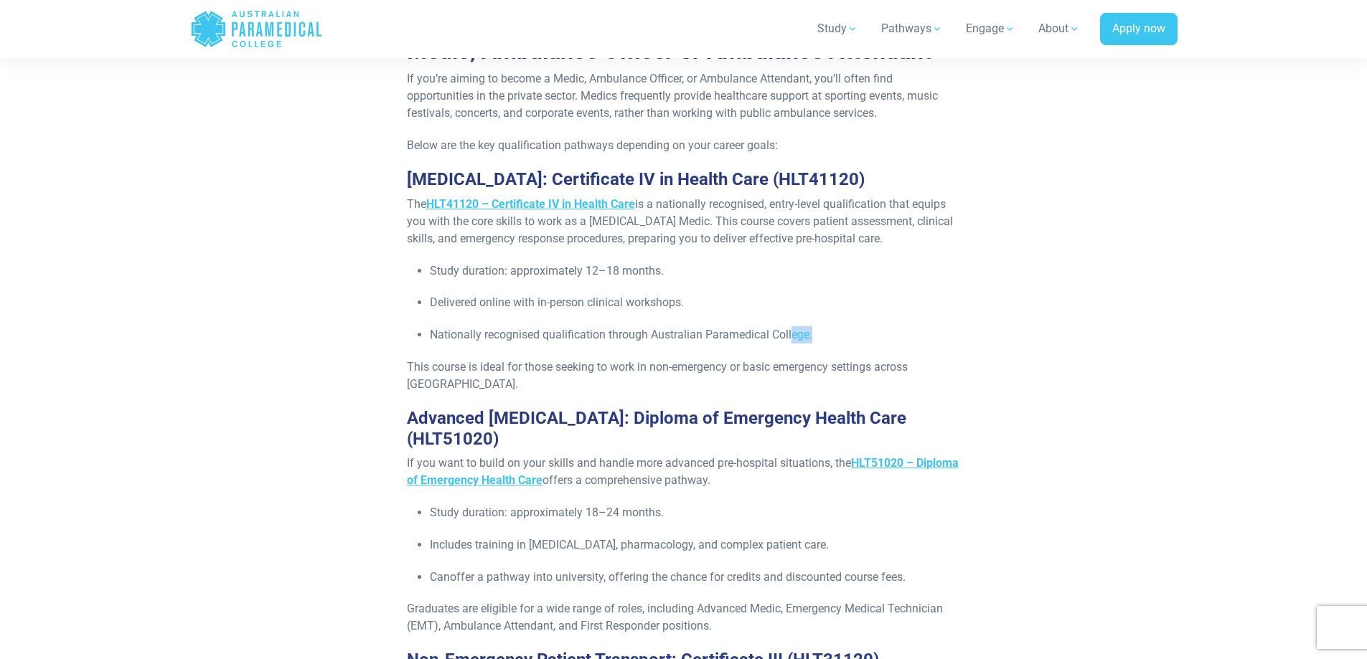
drag, startPoint x: 831, startPoint y: 329, endPoint x: 920, endPoint y: 337, distance: 90.0
click at [920, 337] on p "Nationally recognised qualification through Australian Paramedical College." at bounding box center [695, 334] width 531 height 17
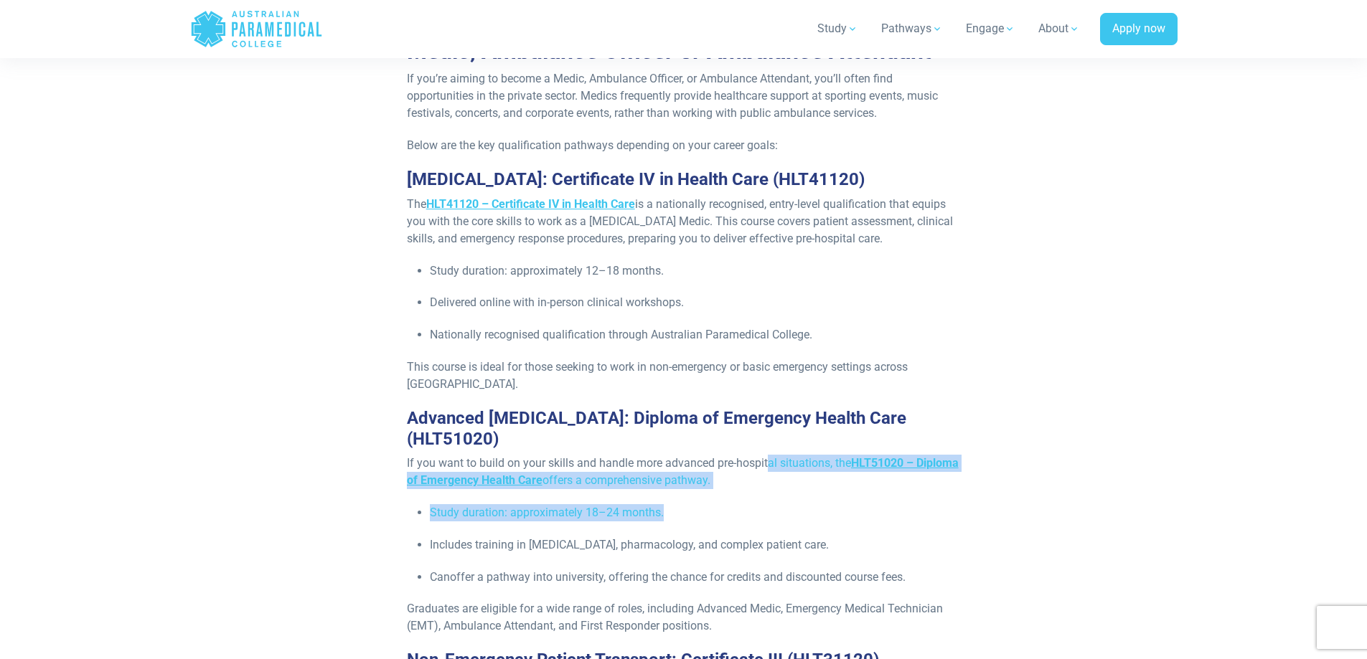
drag, startPoint x: 750, startPoint y: 493, endPoint x: 766, endPoint y: 438, distance: 57.5
click at [727, 461] on p "If you want to build on your skills and handle more advanced pre-hospital situa…" at bounding box center [684, 472] width 554 height 34
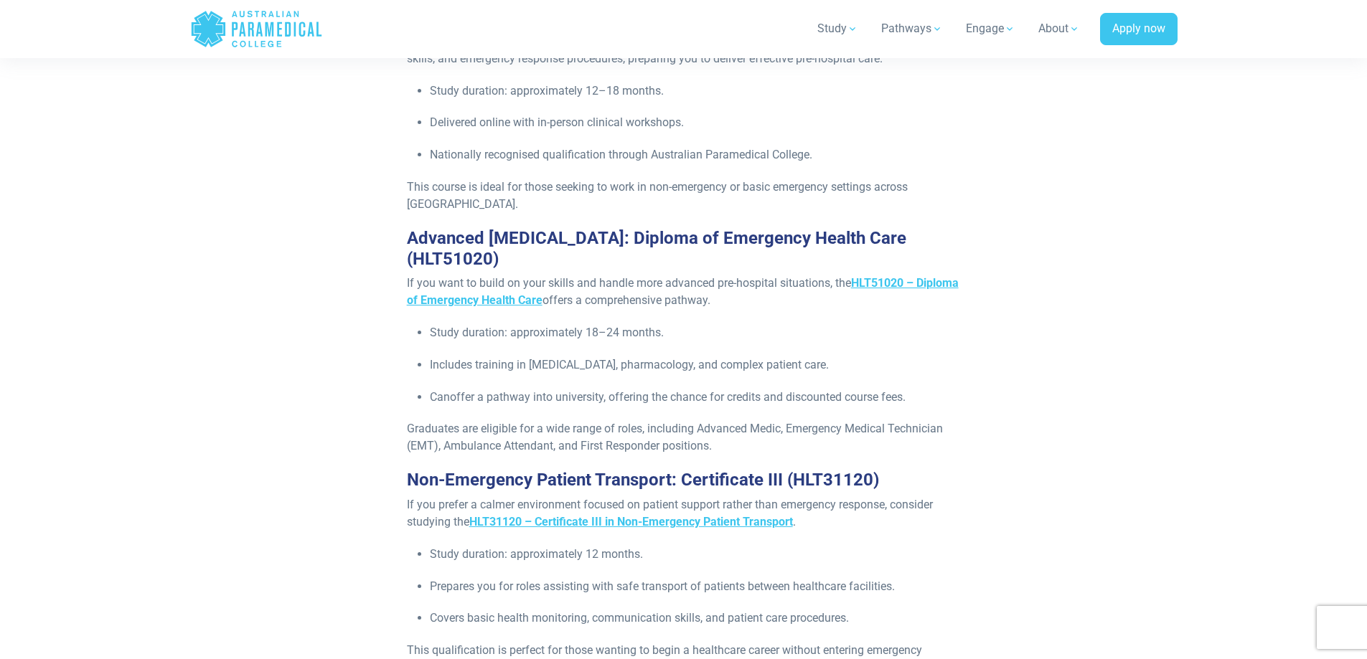
scroll to position [1722, 0]
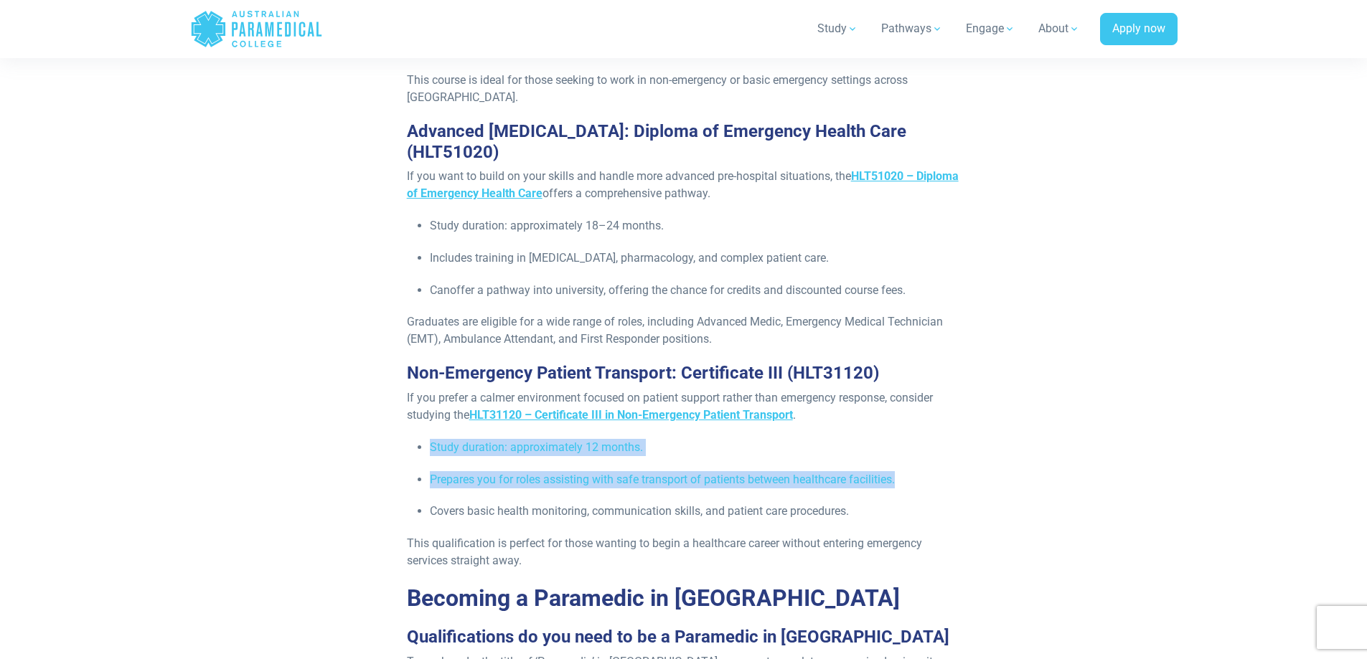
drag, startPoint x: 900, startPoint y: 451, endPoint x: 916, endPoint y: 400, distance: 52.9
click at [916, 400] on div "A guide for beginners If you’re new to healthcare but feel drawn to the industr…" at bounding box center [683, 469] width 571 height 3235
click at [916, 400] on p "If you prefer a calmer environment focused on patient support rather than emerg…" at bounding box center [684, 407] width 554 height 34
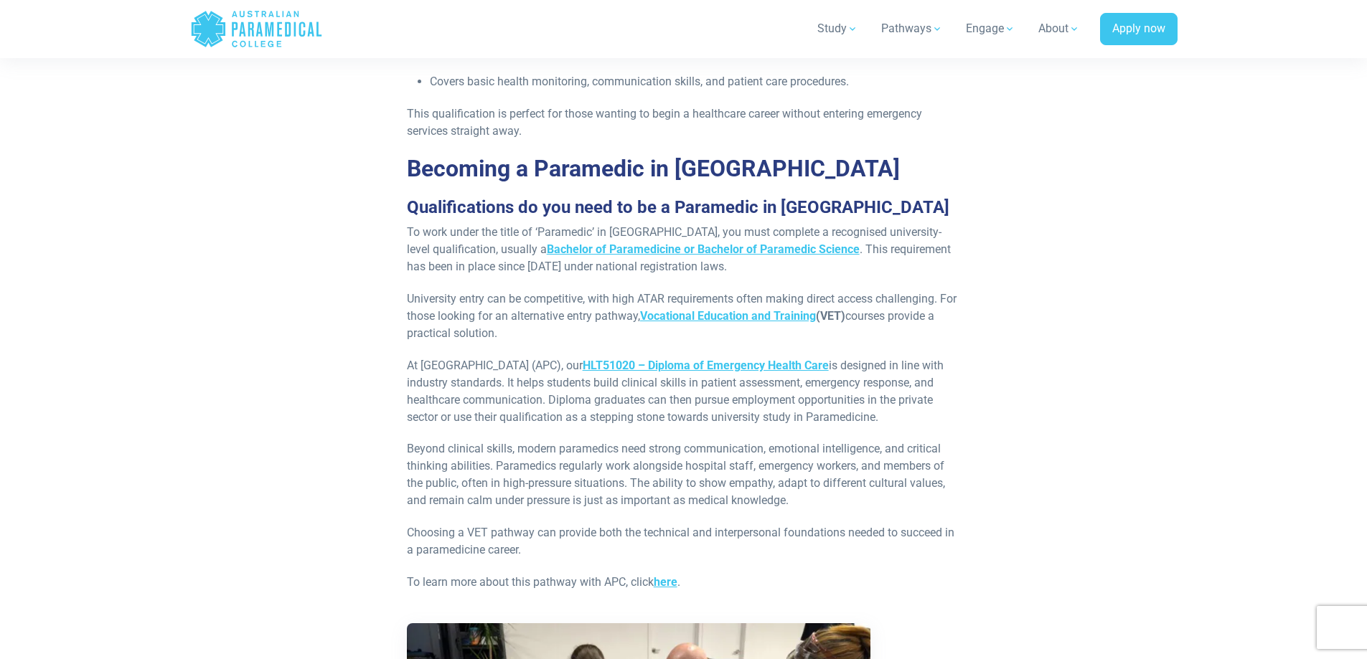
scroll to position [2152, 0]
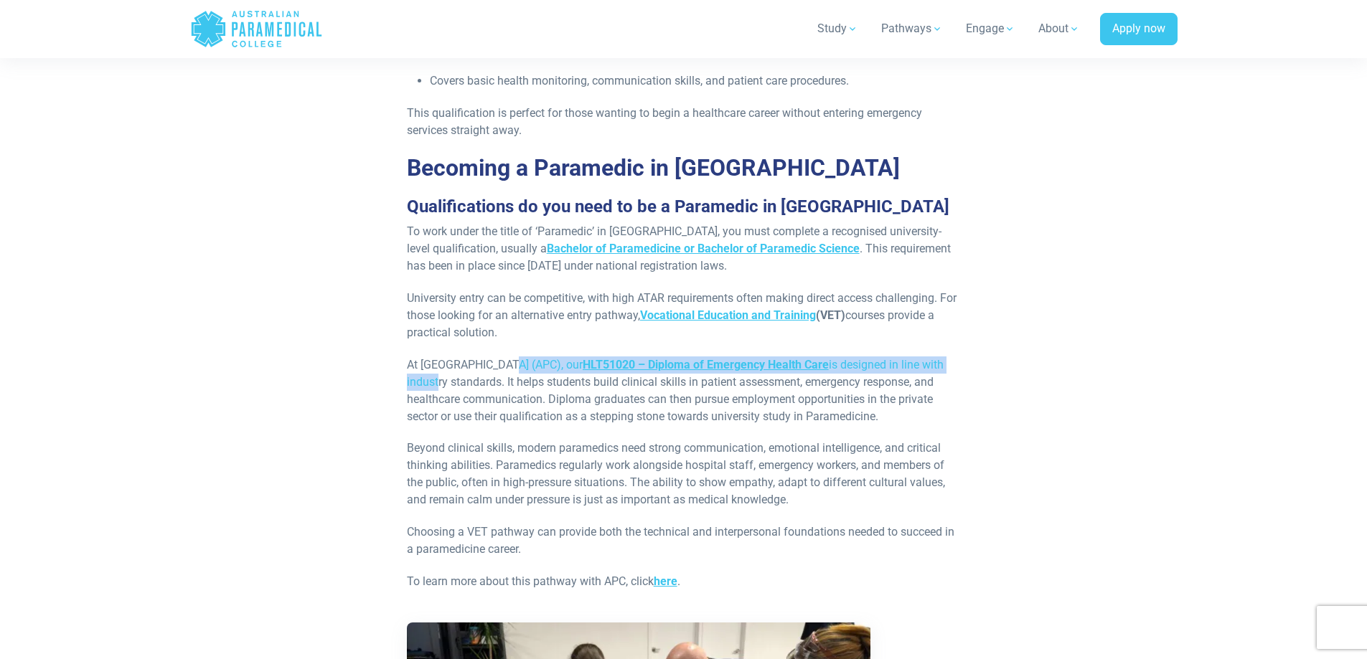
drag, startPoint x: 489, startPoint y: 356, endPoint x: 500, endPoint y: 346, distance: 15.3
click at [500, 357] on p "At Australian Paramedical College (APC), our HLT51020 – Diploma of Emergency He…" at bounding box center [684, 391] width 554 height 69
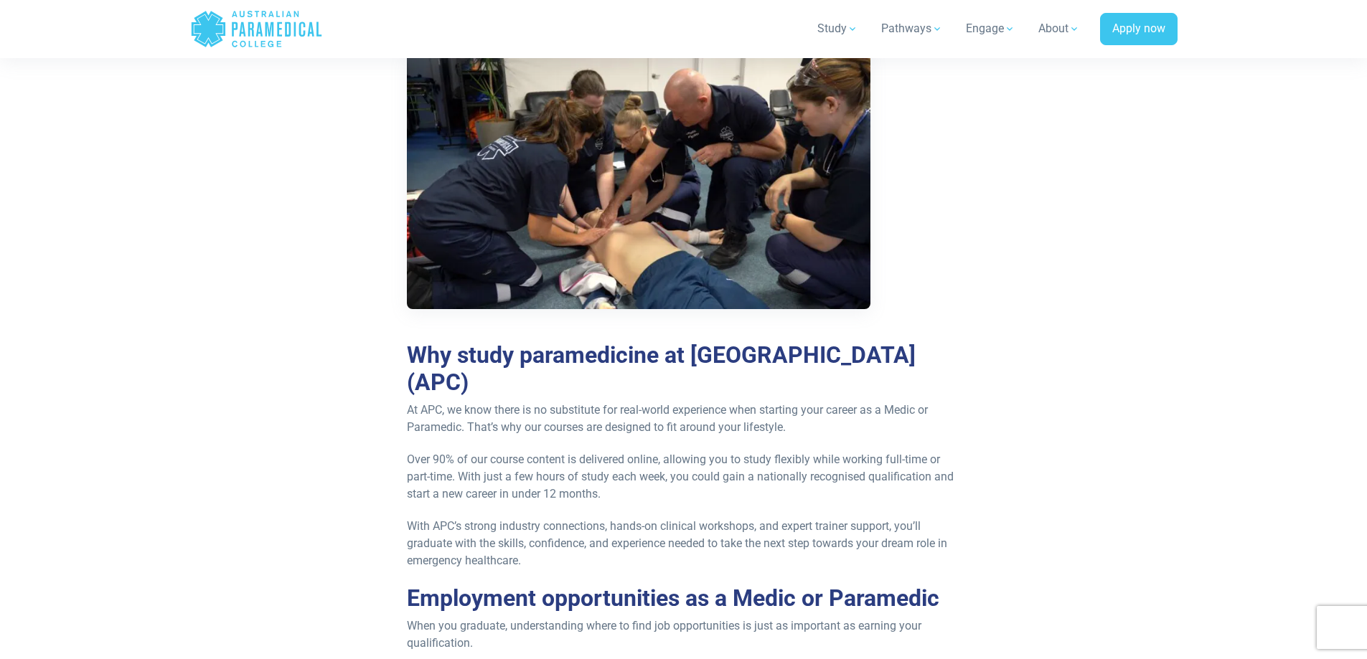
scroll to position [3013, 0]
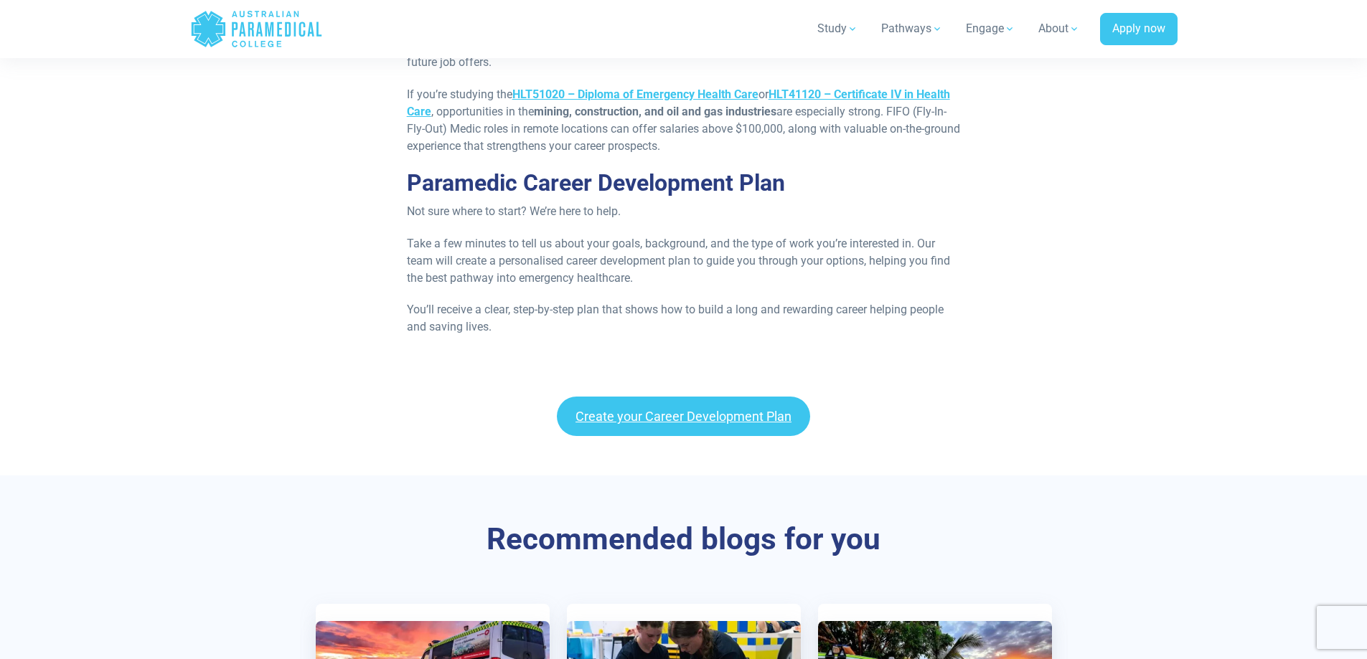
scroll to position [3300, 0]
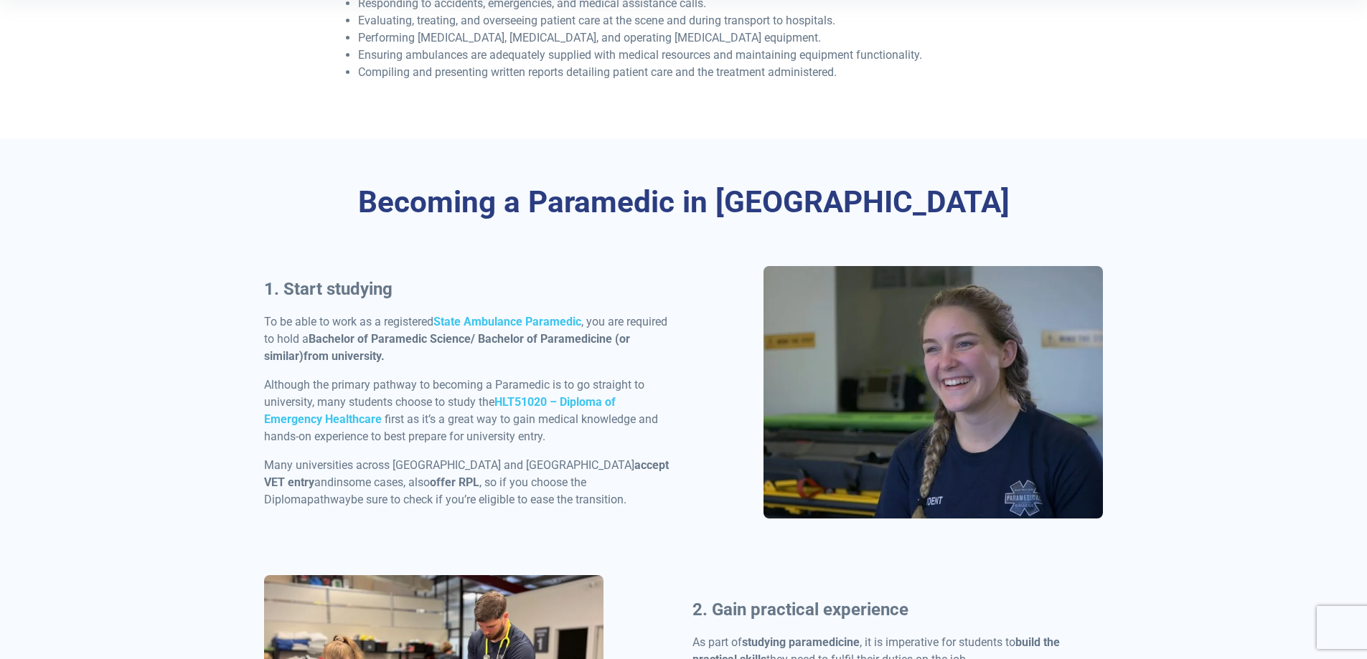
scroll to position [574, 0]
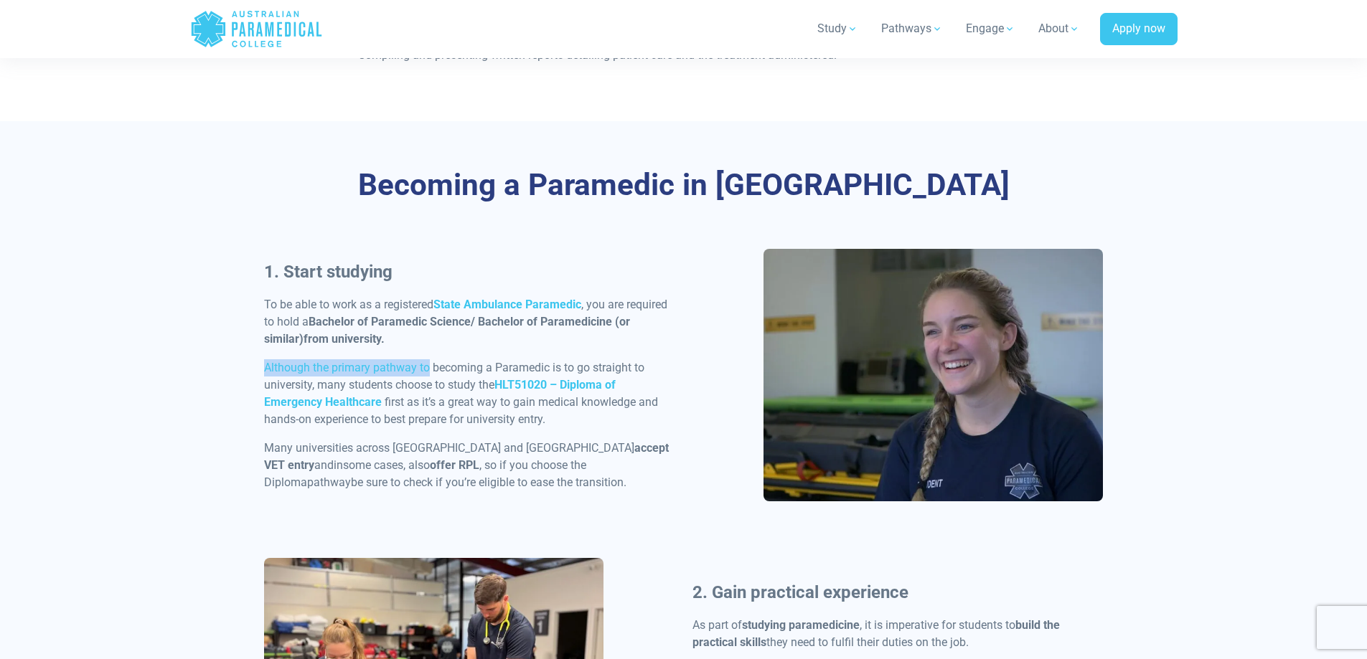
drag, startPoint x: 427, startPoint y: 351, endPoint x: 423, endPoint y: 334, distance: 17.6
click at [423, 334] on div "1. Start studying To be able to work as a registered State Ambulance Paramedic …" at bounding box center [469, 381] width 428 height 244
click at [423, 334] on p "To be able to work as a registered State Ambulance Paramedic , you are required…" at bounding box center [469, 322] width 411 height 52
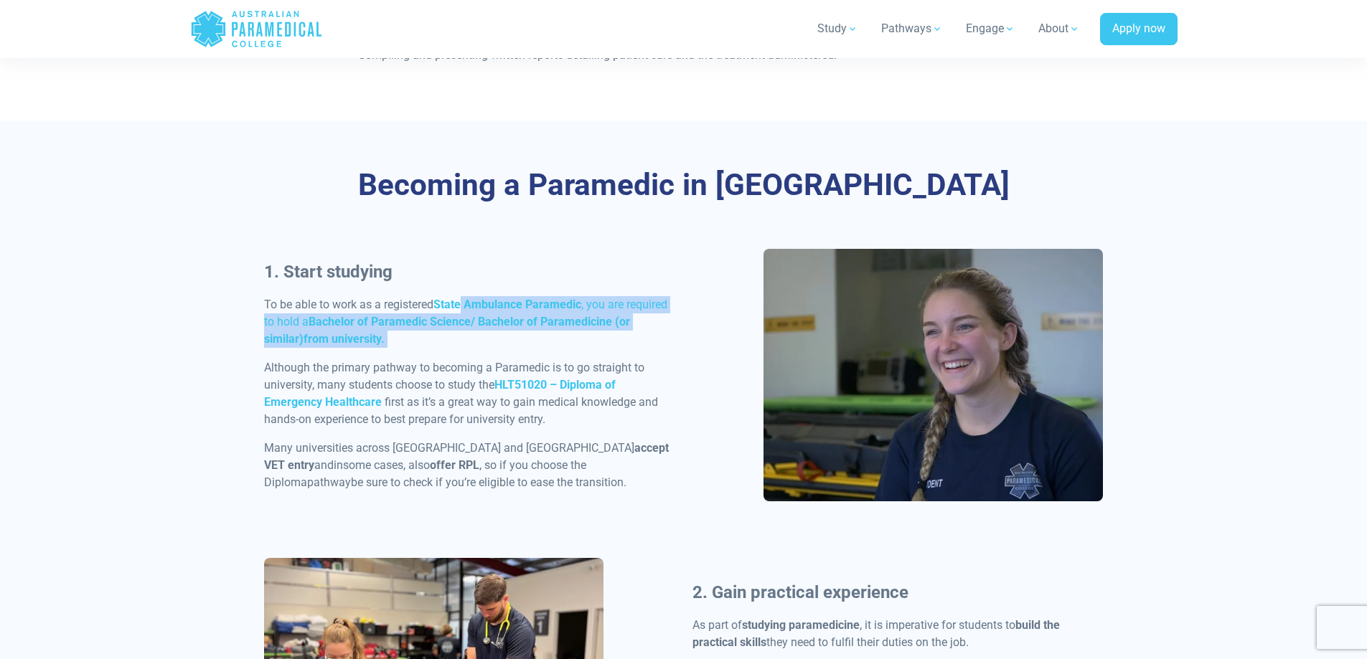
drag, startPoint x: 423, startPoint y: 334, endPoint x: 463, endPoint y: 314, distance: 44.9
click at [463, 313] on p "To be able to work as a registered State Ambulance Paramedic , you are required…" at bounding box center [469, 322] width 411 height 52
click at [438, 334] on p "To be able to work as a registered State Ambulance Paramedic , you are required…" at bounding box center [469, 322] width 411 height 52
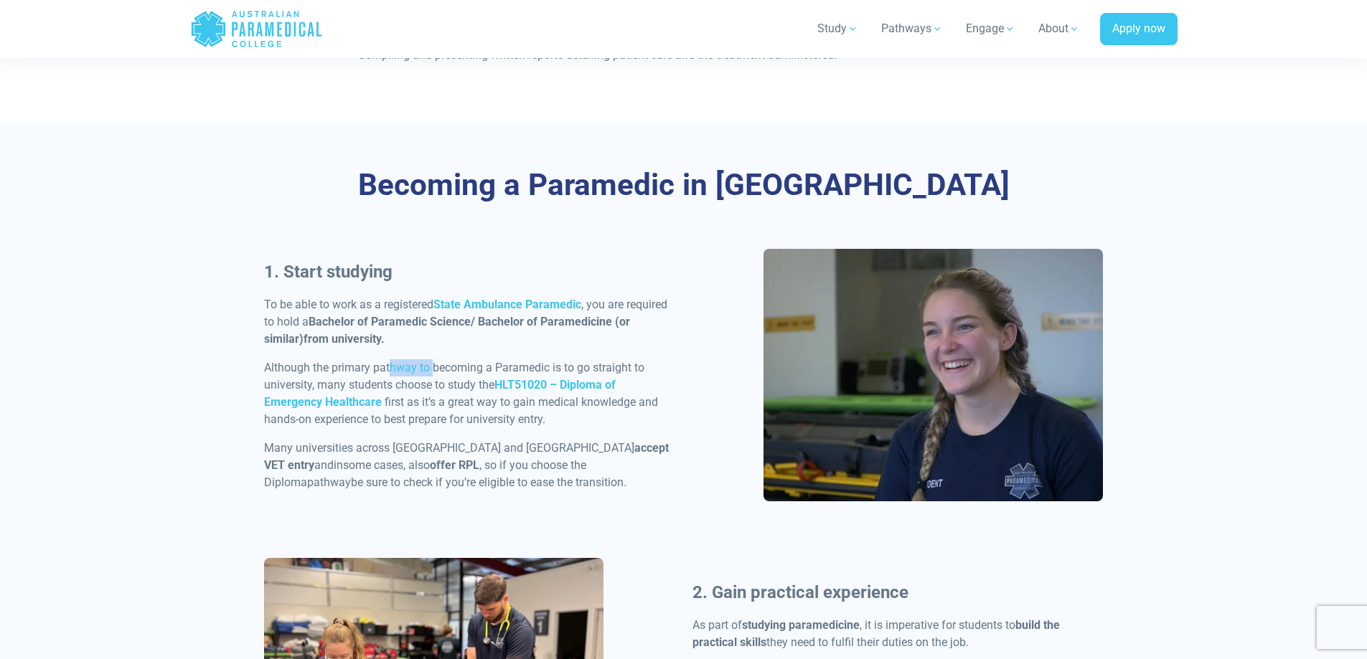
drag, startPoint x: 391, startPoint y: 364, endPoint x: 431, endPoint y: 366, distance: 40.2
click at [431, 366] on p "Although the primary pathway to becoming a Paramedic is to go straight to unive…" at bounding box center [469, 393] width 411 height 69
click at [425, 366] on p "Although the primary pathway to becoming a Paramedic is to go straight to unive…" at bounding box center [469, 393] width 411 height 69
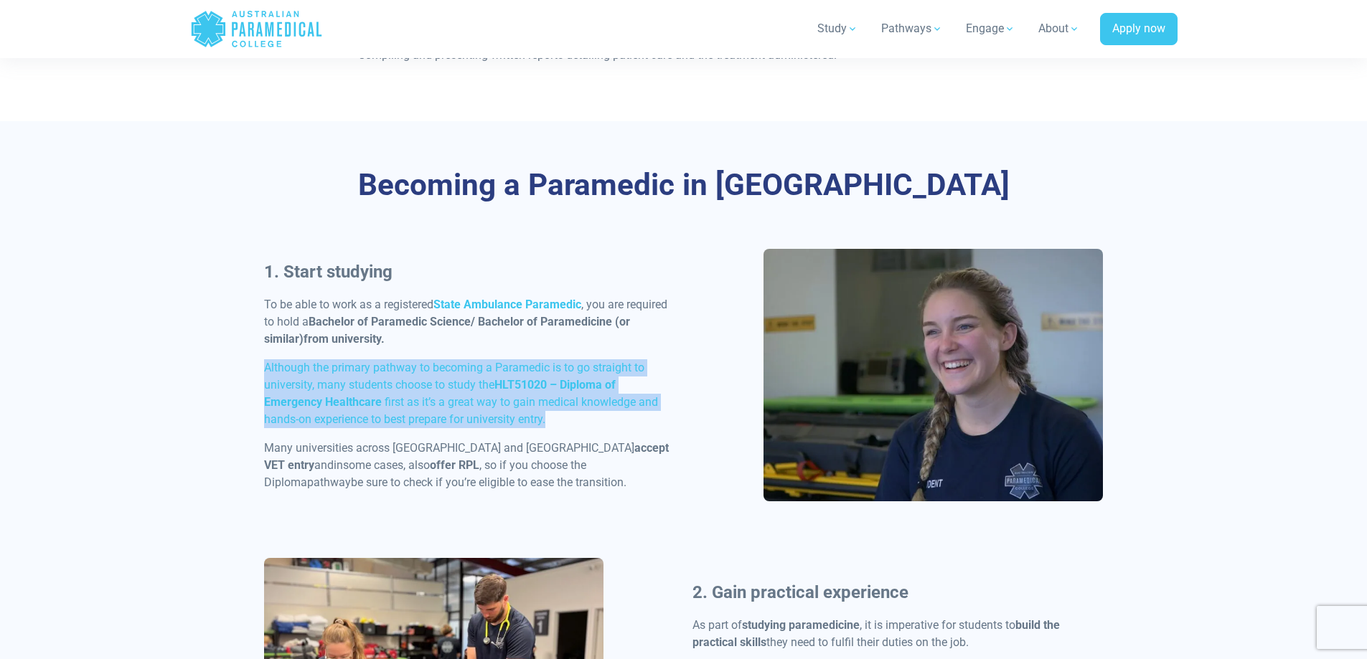
click at [425, 366] on p "Although the primary pathway to becoming a Paramedic is to go straight to unive…" at bounding box center [469, 393] width 411 height 69
click at [421, 382] on p "Although the primary pathway to becoming a Paramedic is to go straight to unive…" at bounding box center [469, 393] width 411 height 69
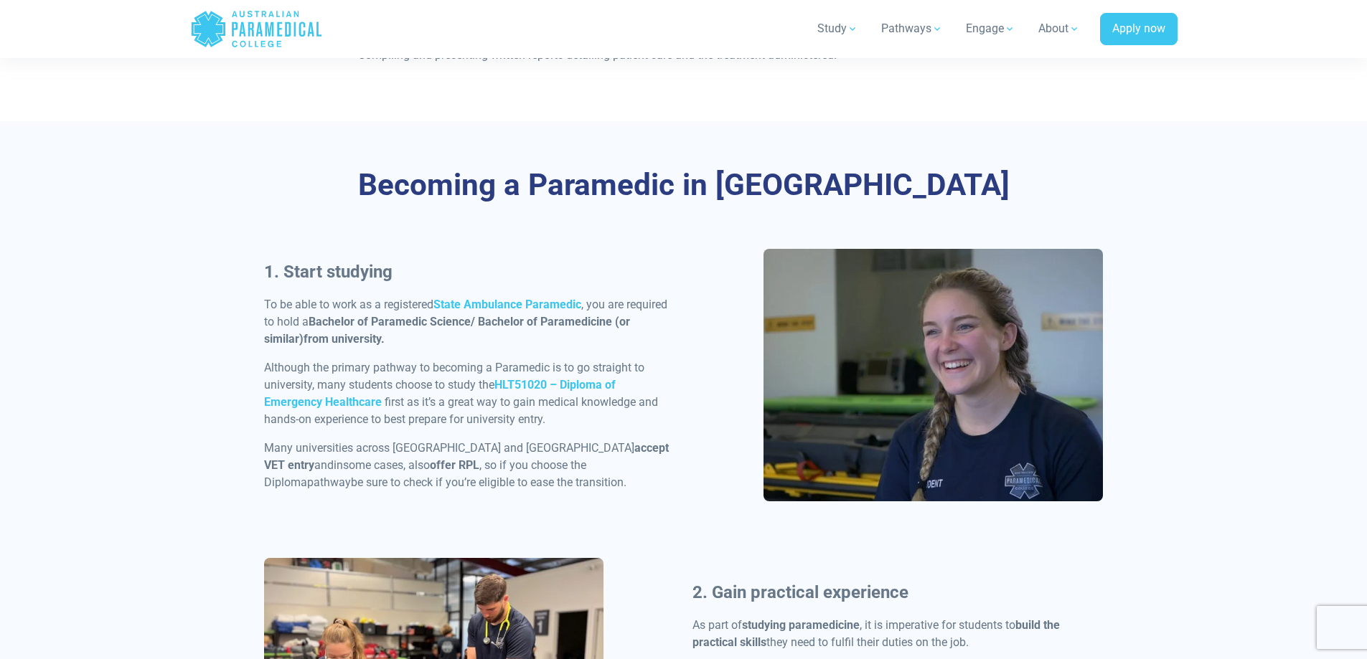
click at [466, 382] on p "Although the primary pathway to becoming a Paramedic is to go straight to unive…" at bounding box center [469, 393] width 411 height 69
drag, startPoint x: 466, startPoint y: 382, endPoint x: 492, endPoint y: 377, distance: 26.2
click at [492, 377] on p "Although the primary pathway to becoming a Paramedic is to go straight to unive…" at bounding box center [469, 393] width 411 height 69
click at [426, 378] on p "Although the primary pathway to becoming a Paramedic is to go straight to unive…" at bounding box center [469, 393] width 411 height 69
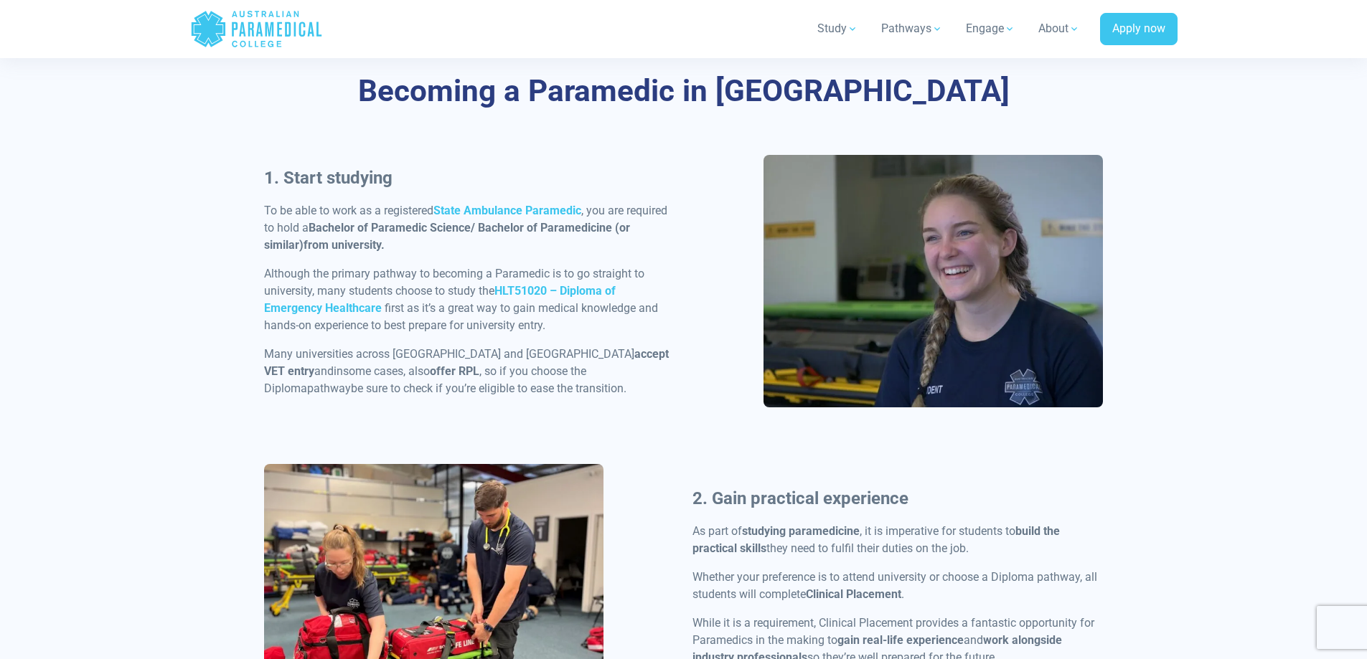
scroll to position [717, 0]
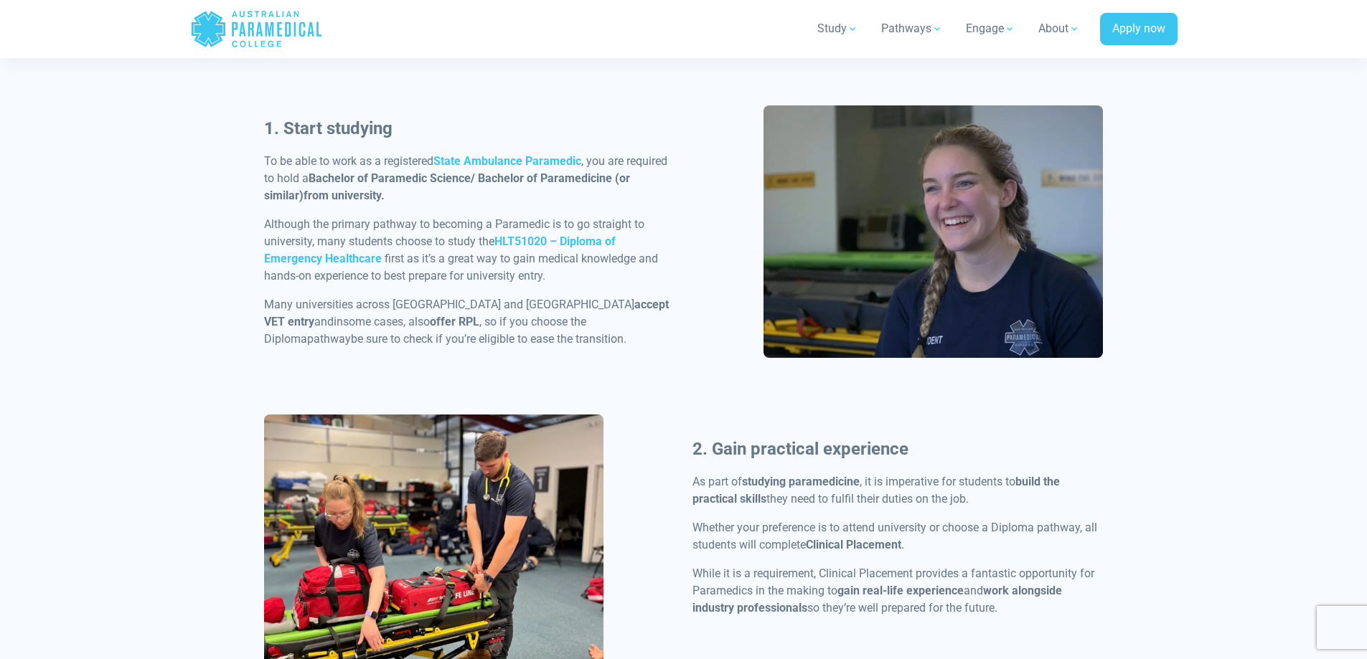
drag, startPoint x: 577, startPoint y: 317, endPoint x: 630, endPoint y: 327, distance: 54.0
click at [630, 327] on p "Many universities across Australia and New Zealand accept VET entry and in some…" at bounding box center [469, 322] width 411 height 52
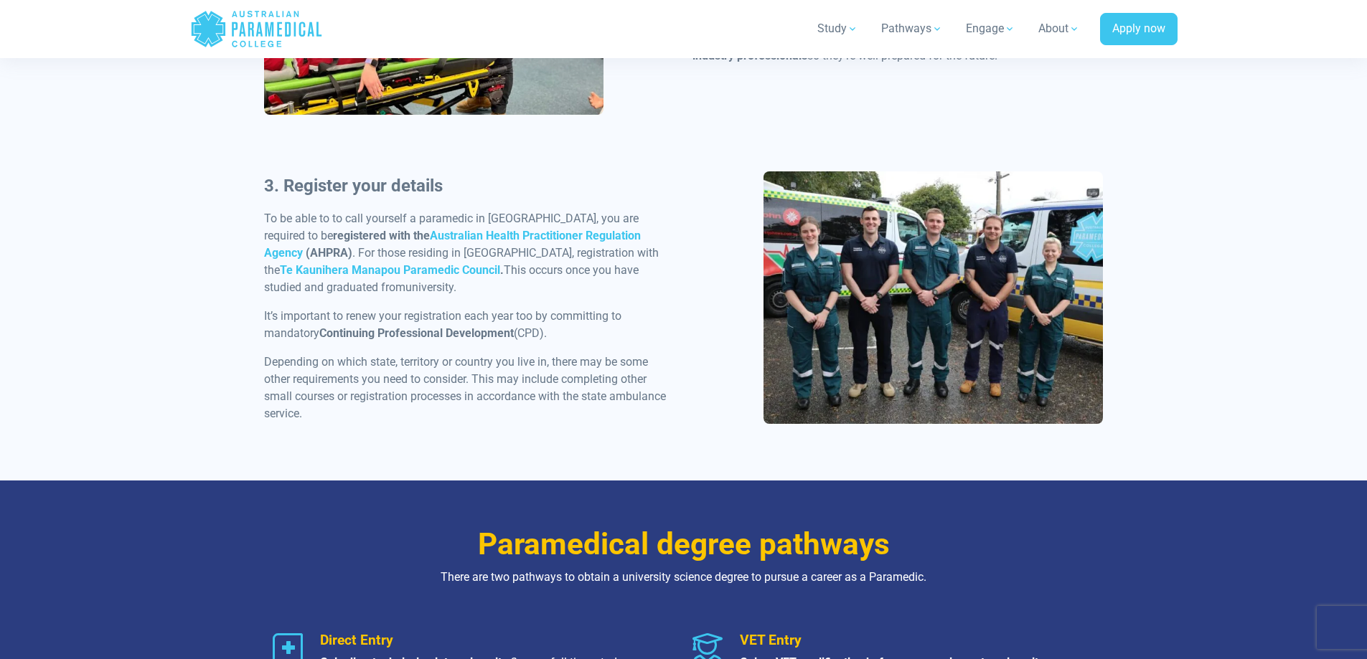
scroll to position [1578, 0]
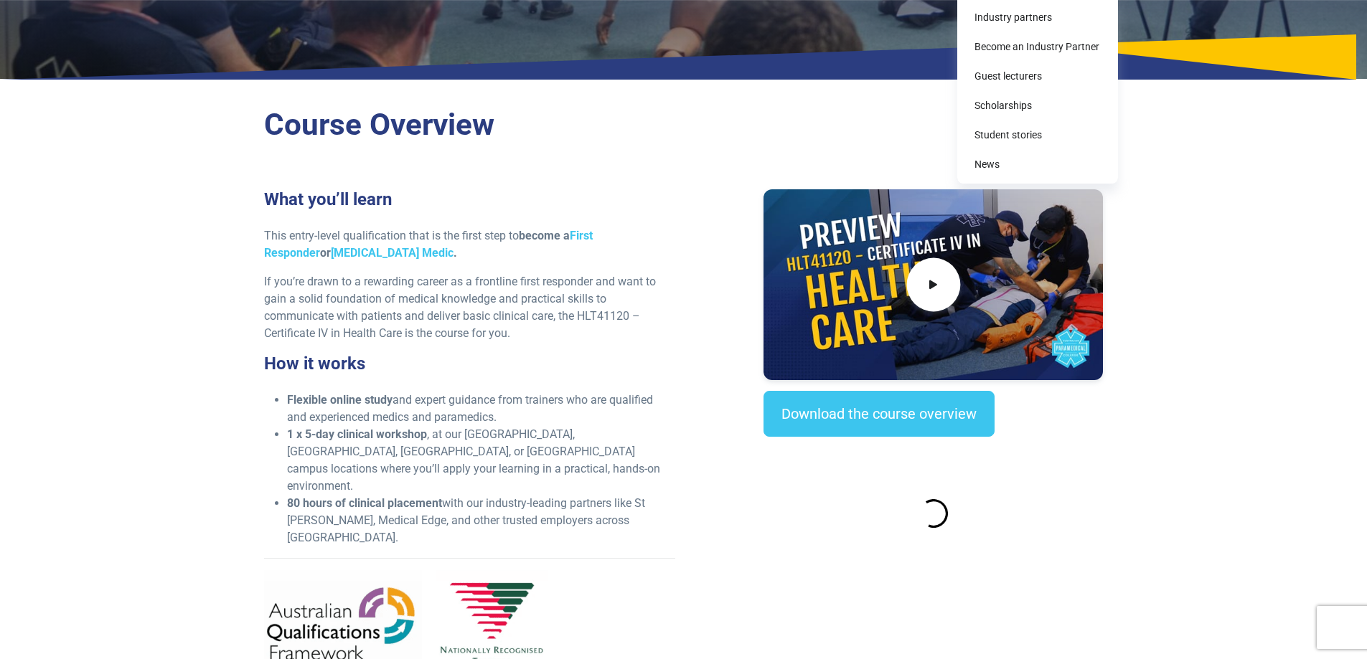
scroll to position [430, 0]
